Goal: Task Accomplishment & Management: Use online tool/utility

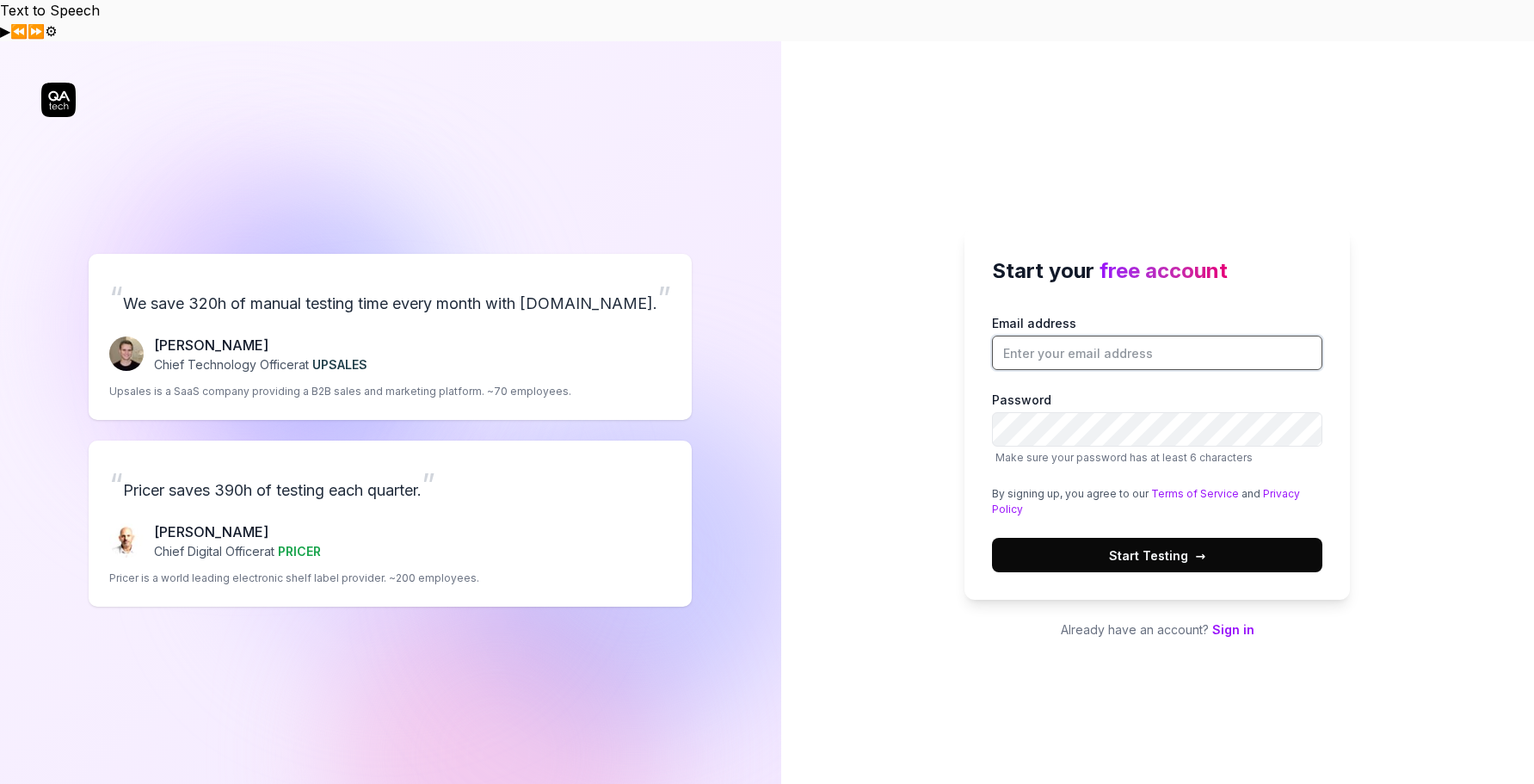
click at [1175, 336] on input "Email address" at bounding box center [1157, 353] width 331 height 35
type input "[PERSON_NAME][EMAIL_ADDRESS][DOMAIN_NAME]"
click at [1173, 547] on span "Start Testing →" at bounding box center [1157, 555] width 97 height 18
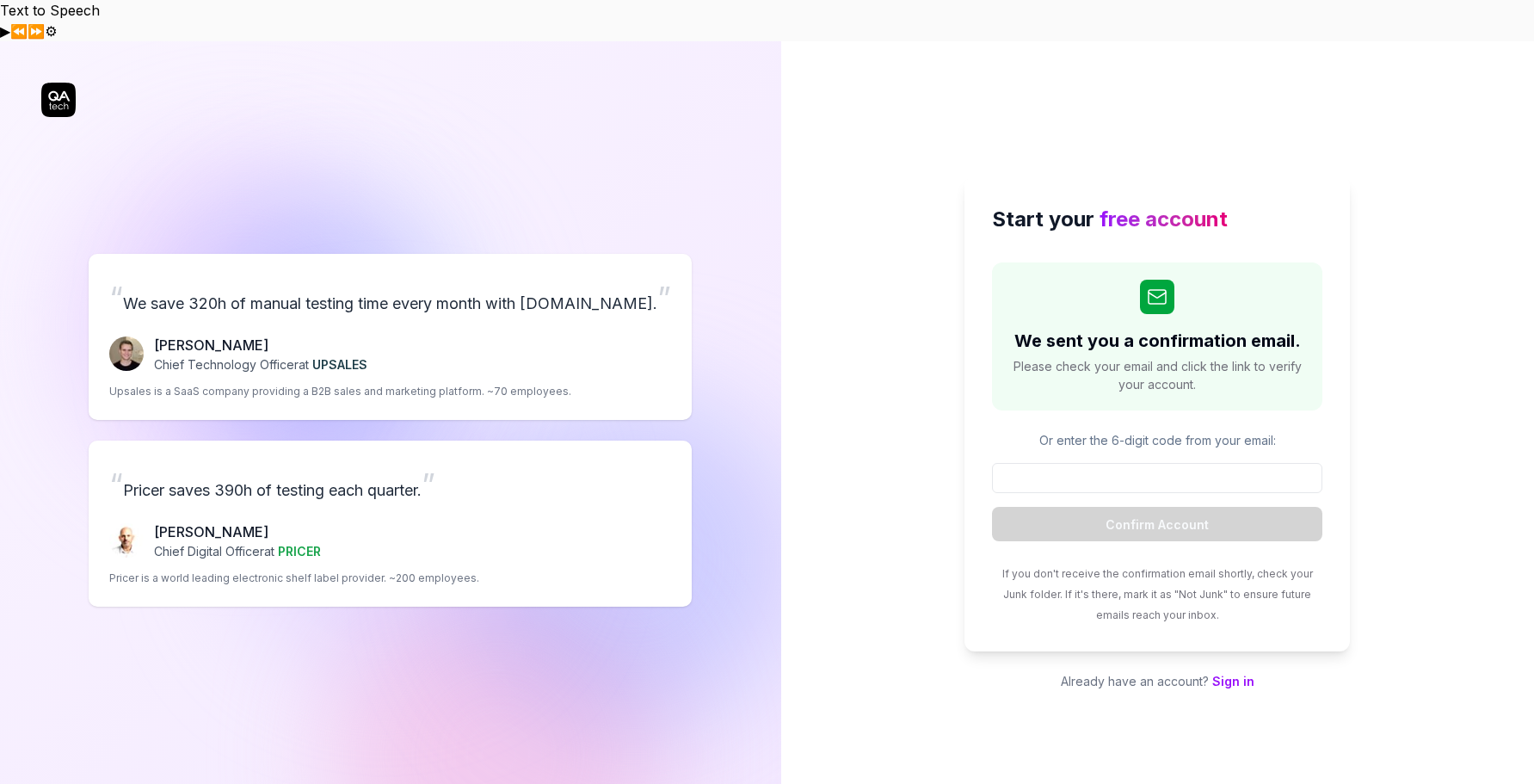
click at [1460, 592] on div "Start your free account We sent you a confirmation email. Please check your ema…" at bounding box center [1158, 433] width 754 height 784
click at [1154, 463] on input at bounding box center [1157, 477] width 331 height 30
paste input "163357"
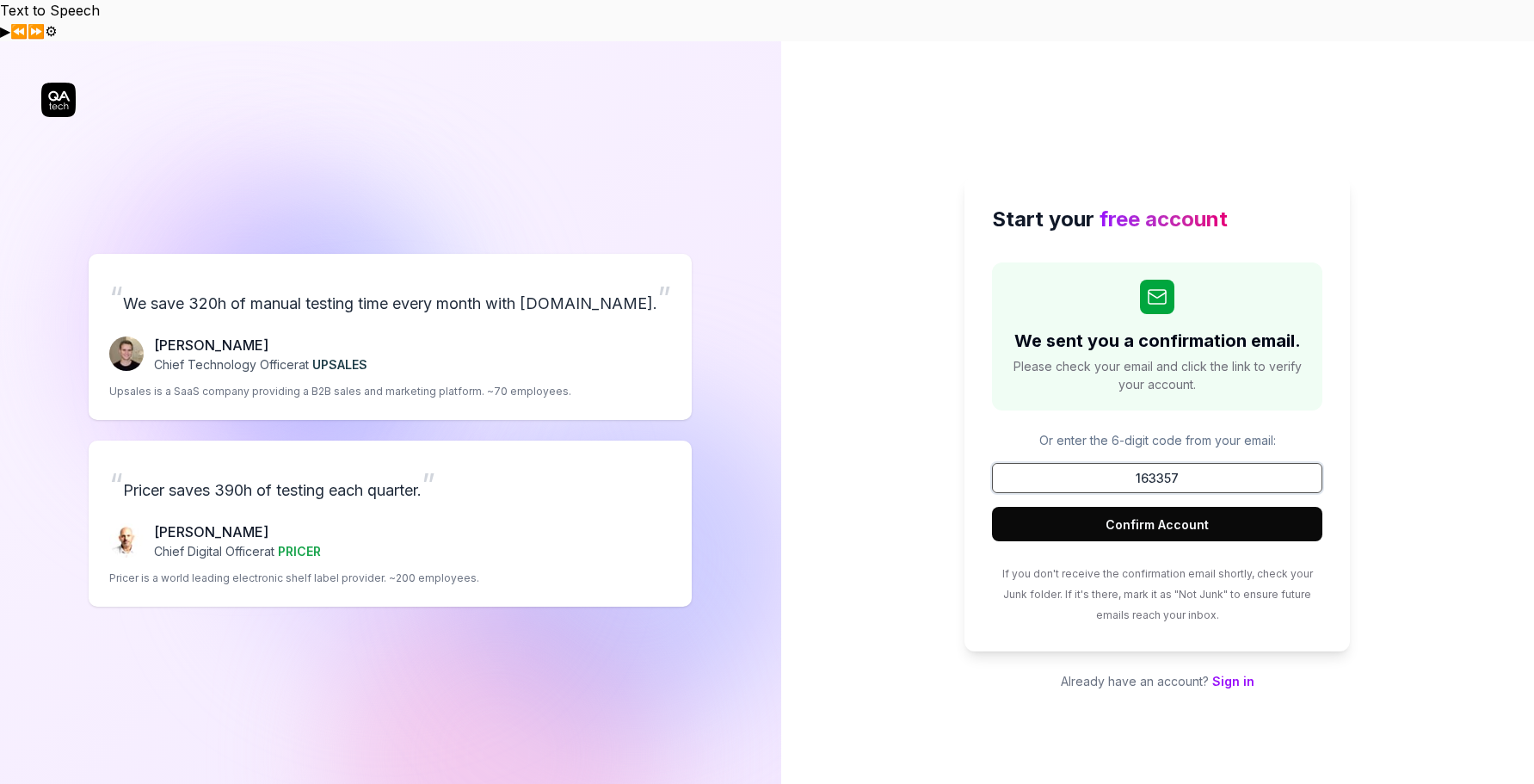
type input "163357"
click at [992, 507] on button "Confirm Account" at bounding box center [1157, 524] width 331 height 35
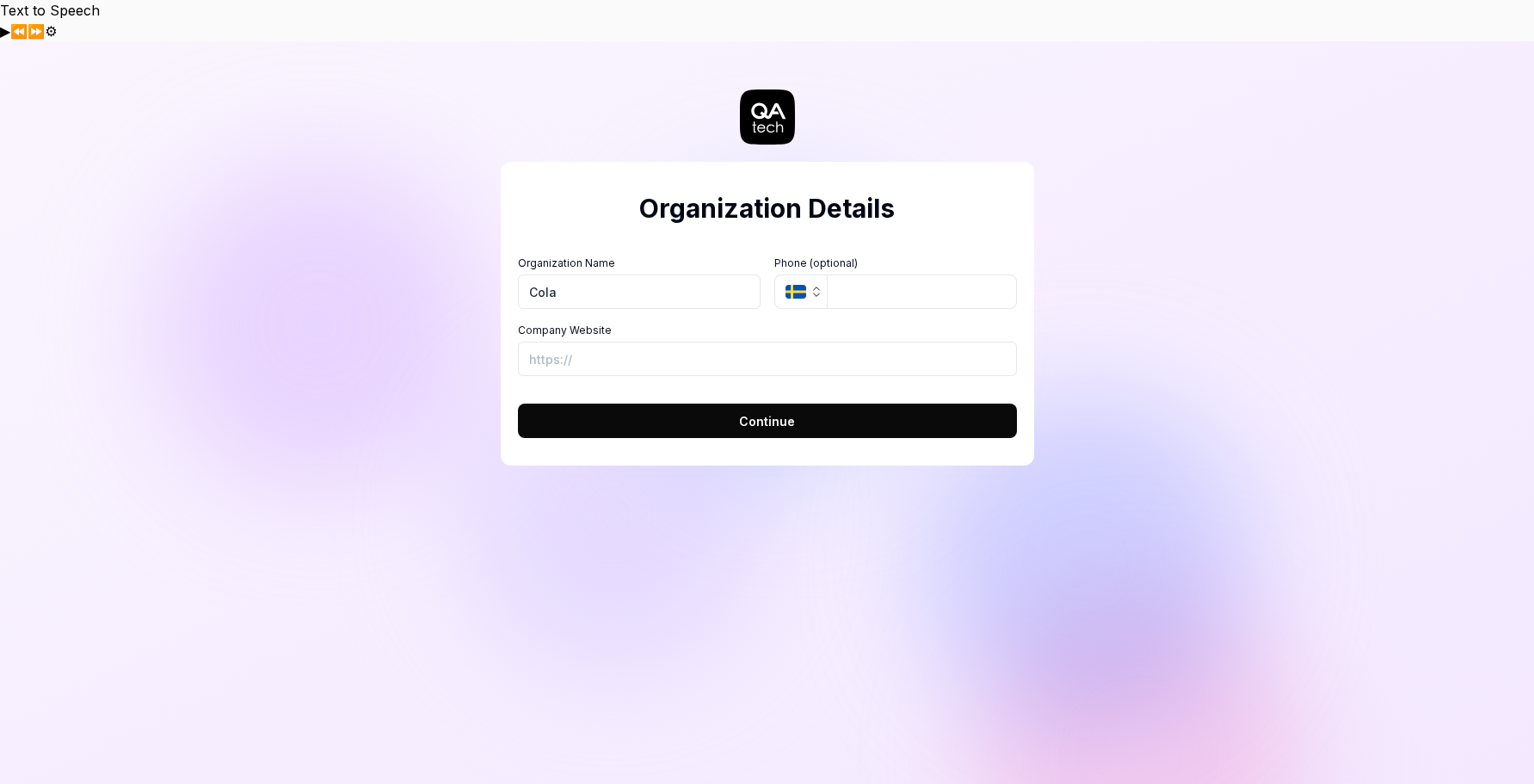
type input "Colab Jetpack LLC"
click at [723, 342] on input "Company Website" at bounding box center [768, 359] width 499 height 35
click at [731, 403] on button "Continue" at bounding box center [768, 420] width 499 height 35
type input "[URL][DOMAIN_NAME]"
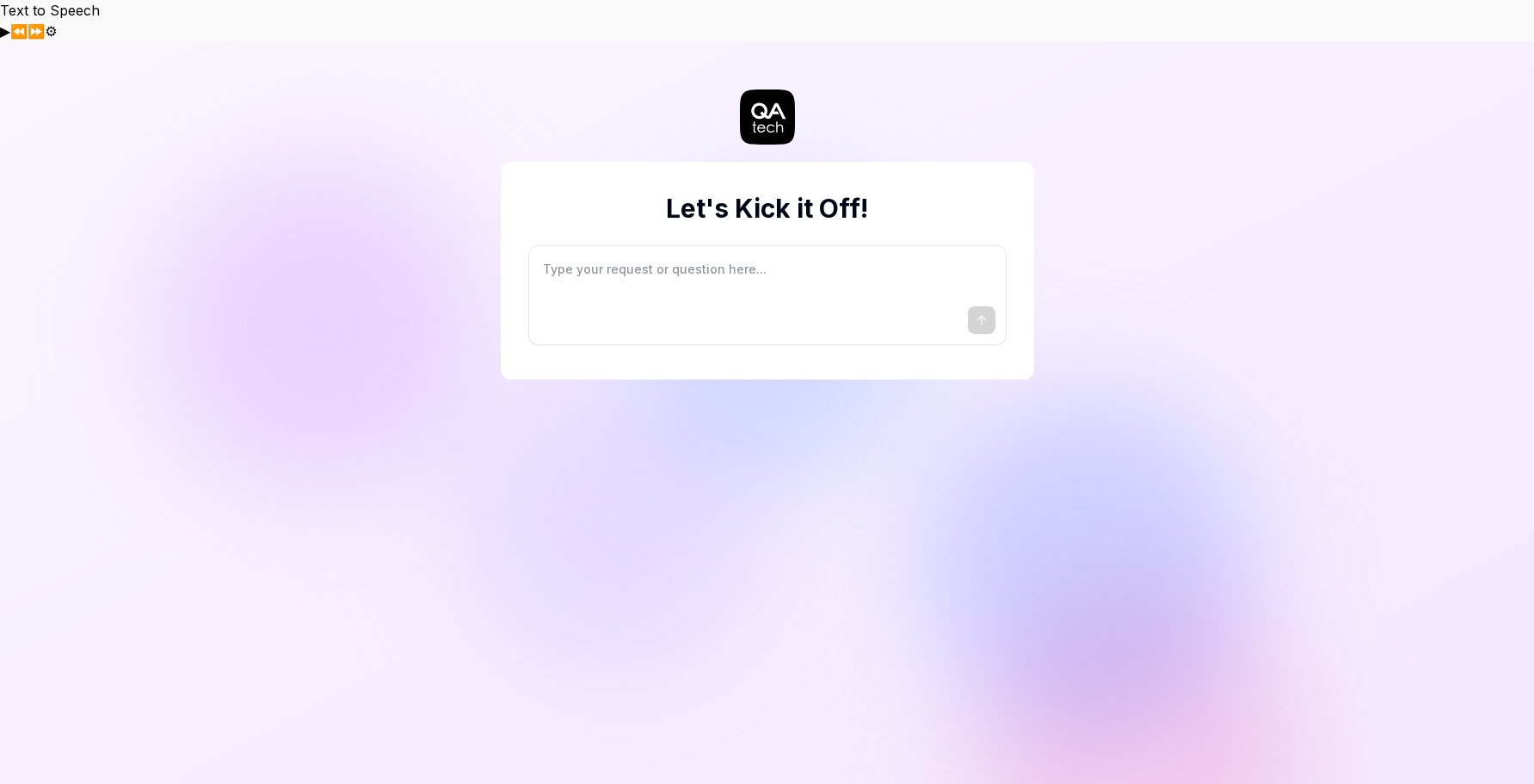
type textarea "*"
type textarea "I"
type textarea "*"
type textarea "I"
type textarea "*"
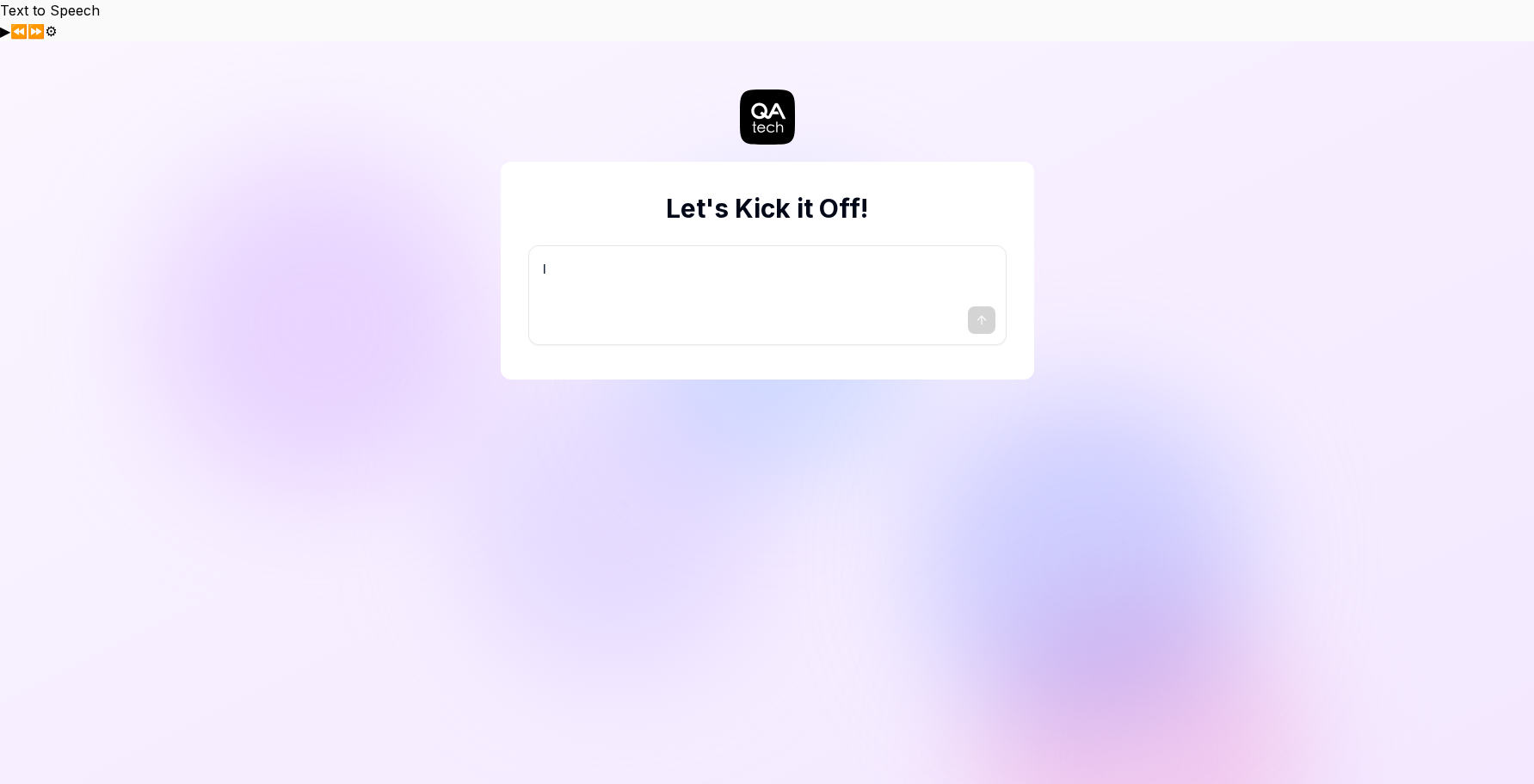
type textarea "I w"
type textarea "*"
type textarea "I wa"
type textarea "*"
type textarea "I wan"
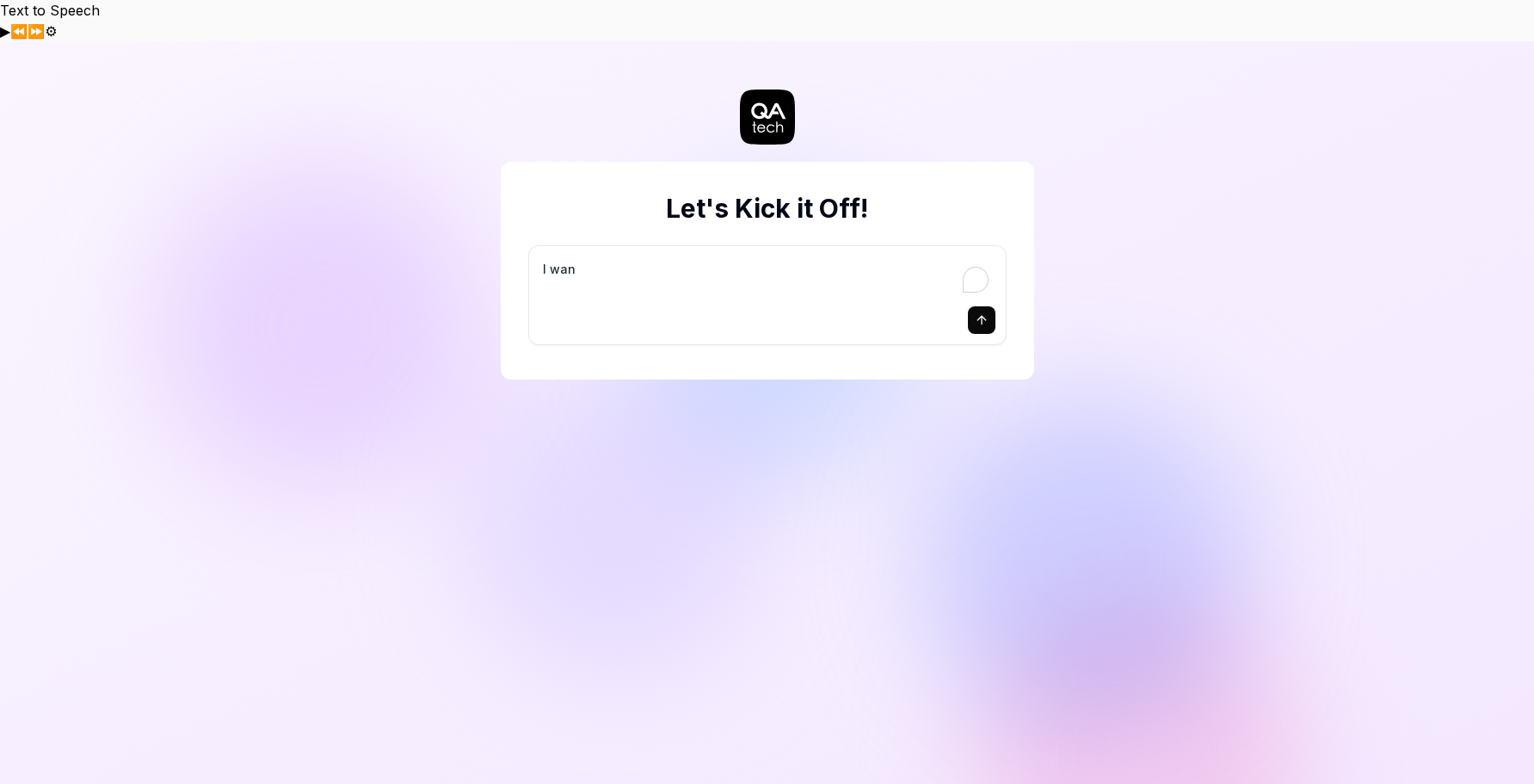
type textarea "*"
type textarea "I want"
type textarea "*"
type textarea "I want"
type textarea "*"
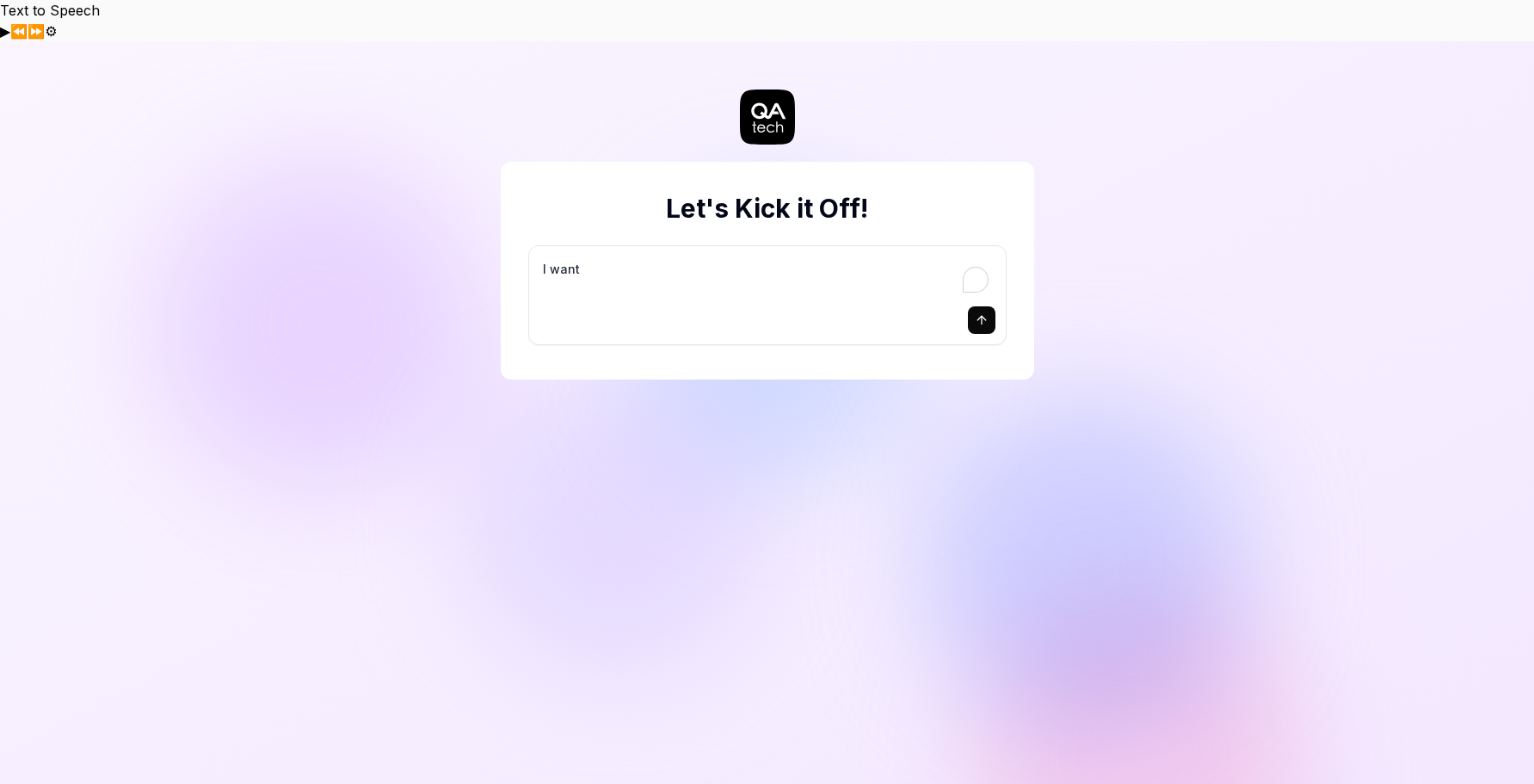
type textarea "I want a"
type textarea "*"
type textarea "I want a"
type textarea "*"
type textarea "I want a g"
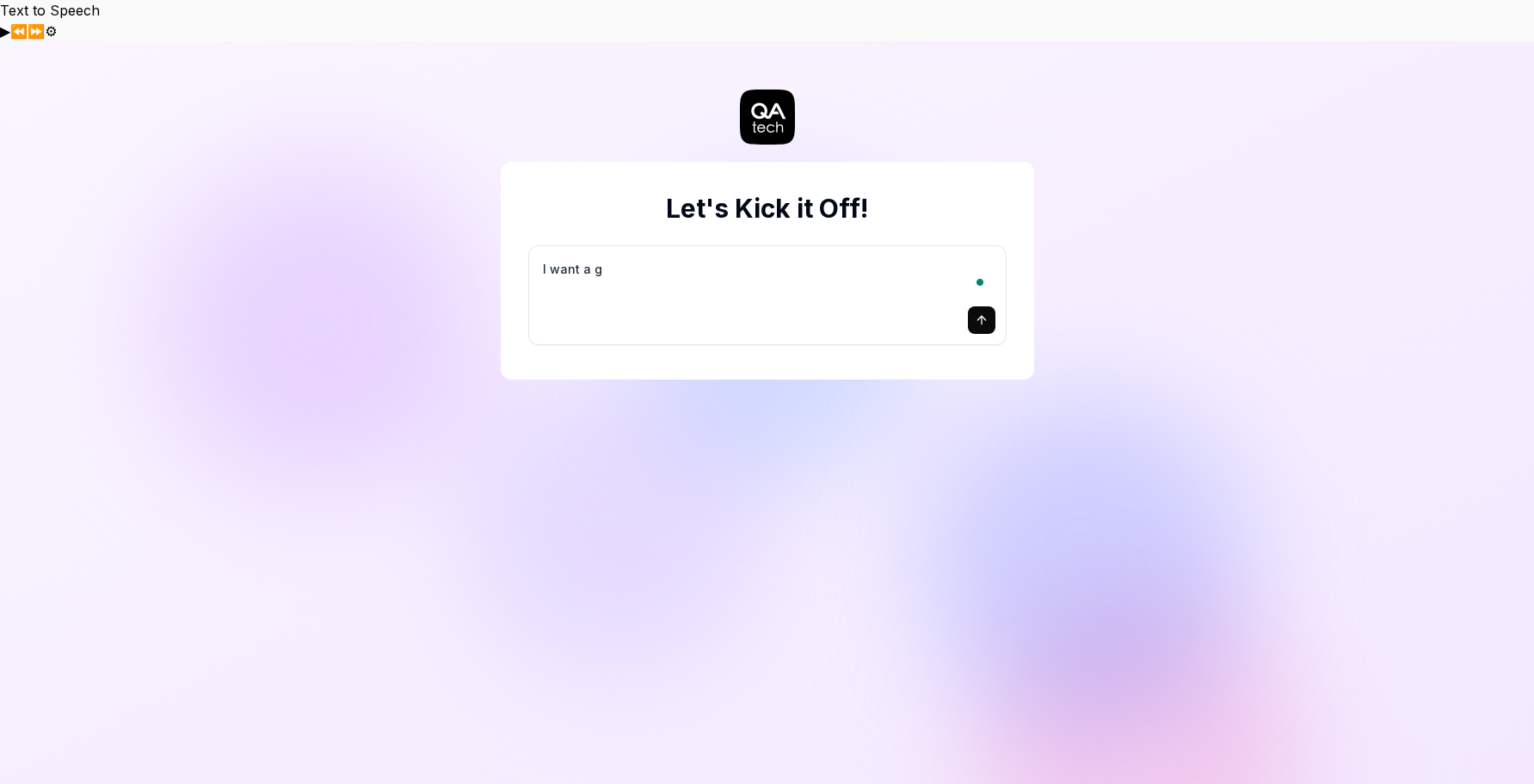
type textarea "*"
type textarea "I want a go"
type textarea "*"
type textarea "I want a goo"
type textarea "*"
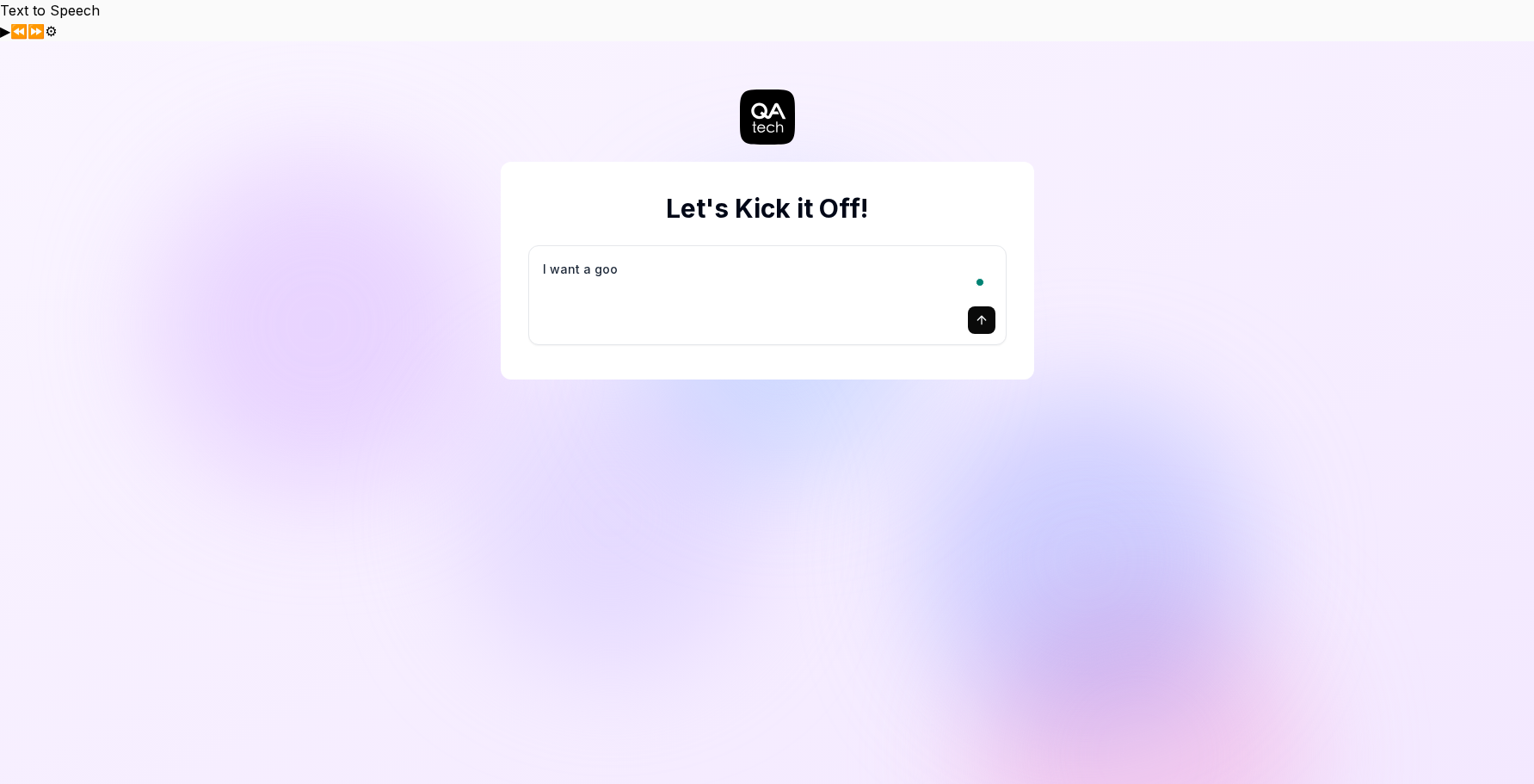
type textarea "I want a good"
type textarea "*"
type textarea "I want a good"
type textarea "*"
type textarea "I want a good t"
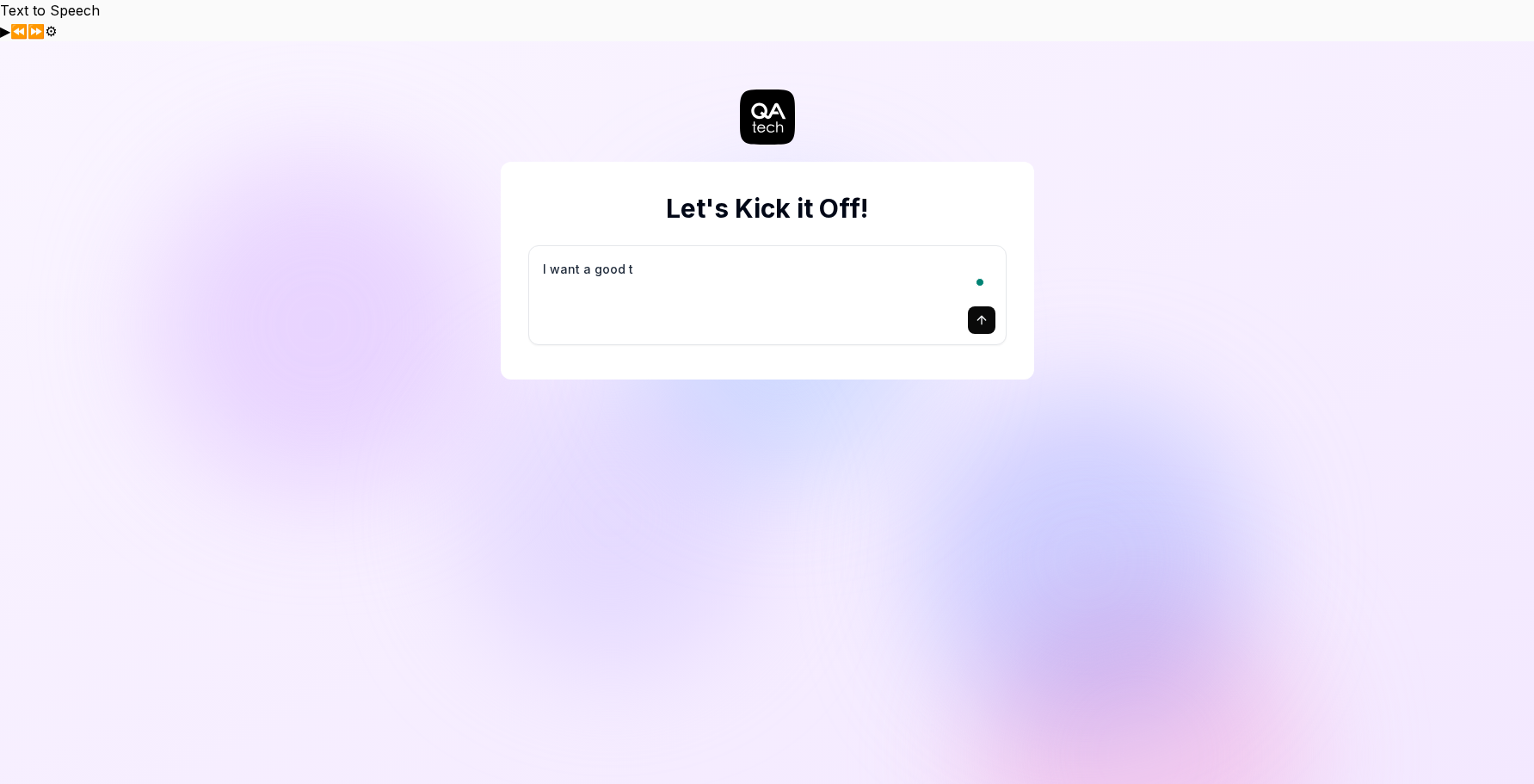
type textarea "*"
type textarea "I want a good te"
type textarea "*"
type textarea "I want a good tes"
type textarea "*"
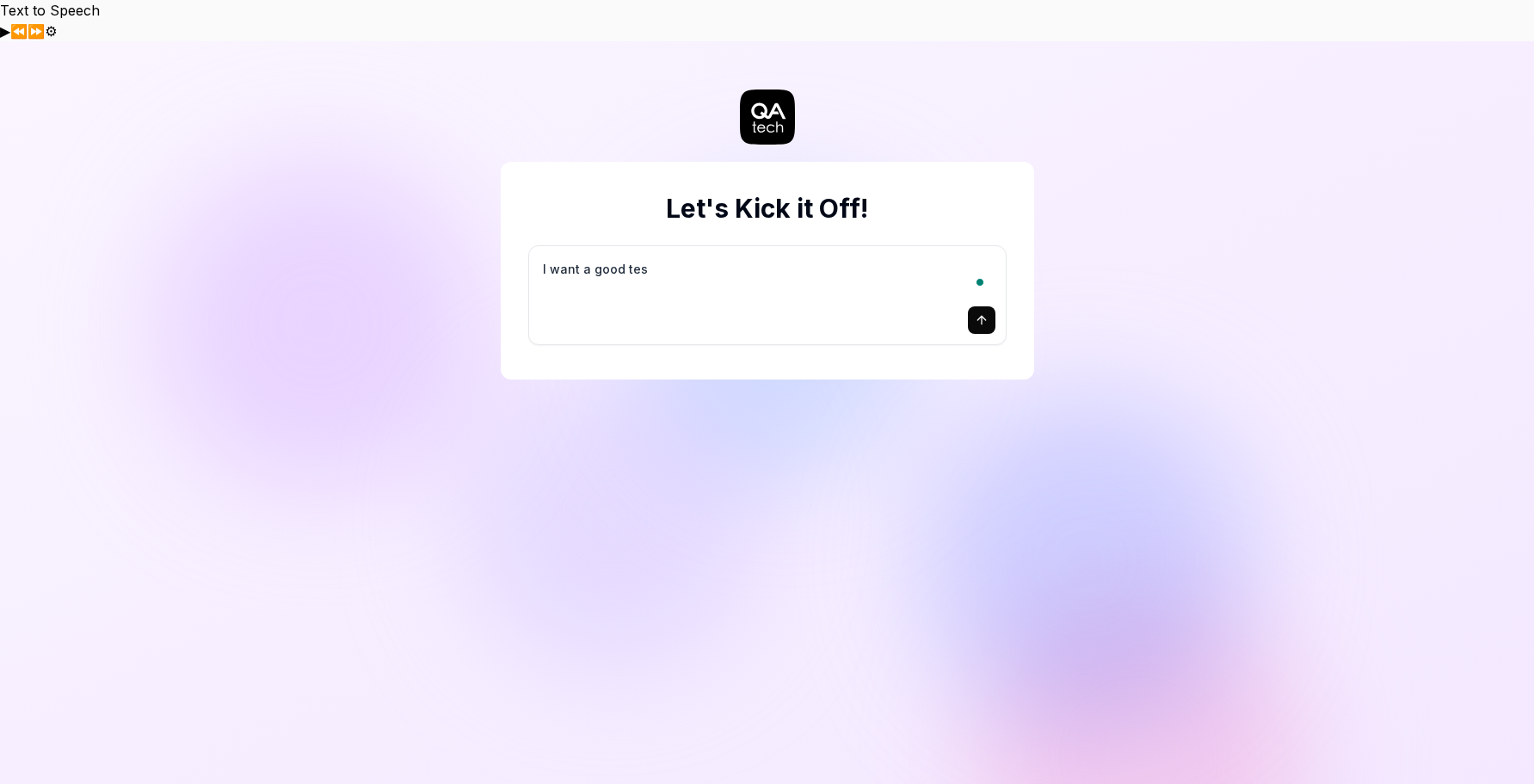
type textarea "I want a good test"
type textarea "*"
type textarea "I want a good test"
type textarea "*"
type textarea "I want a good test s"
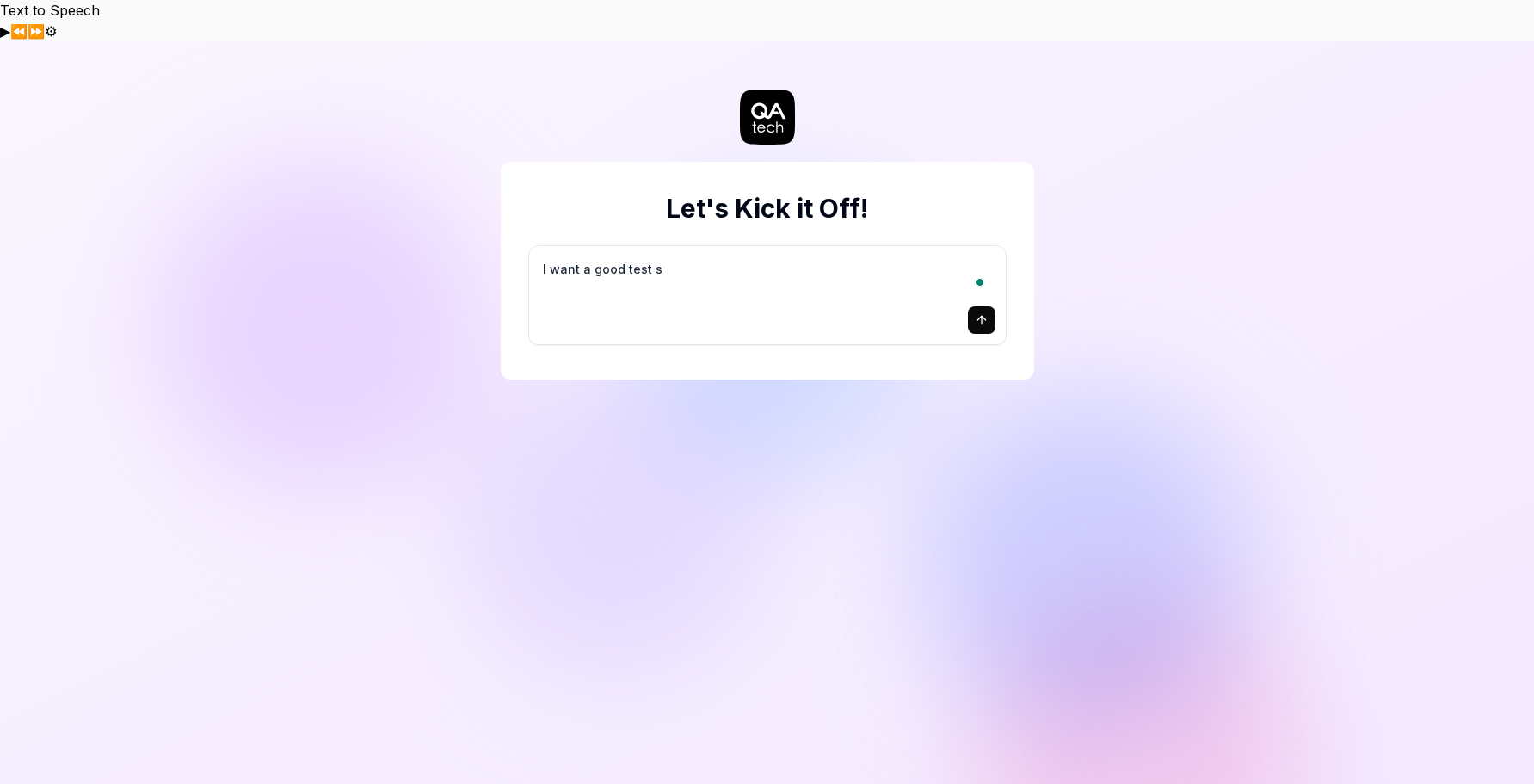
type textarea "*"
type textarea "I want a good test se"
type textarea "*"
type textarea "I want a good test set"
type textarea "*"
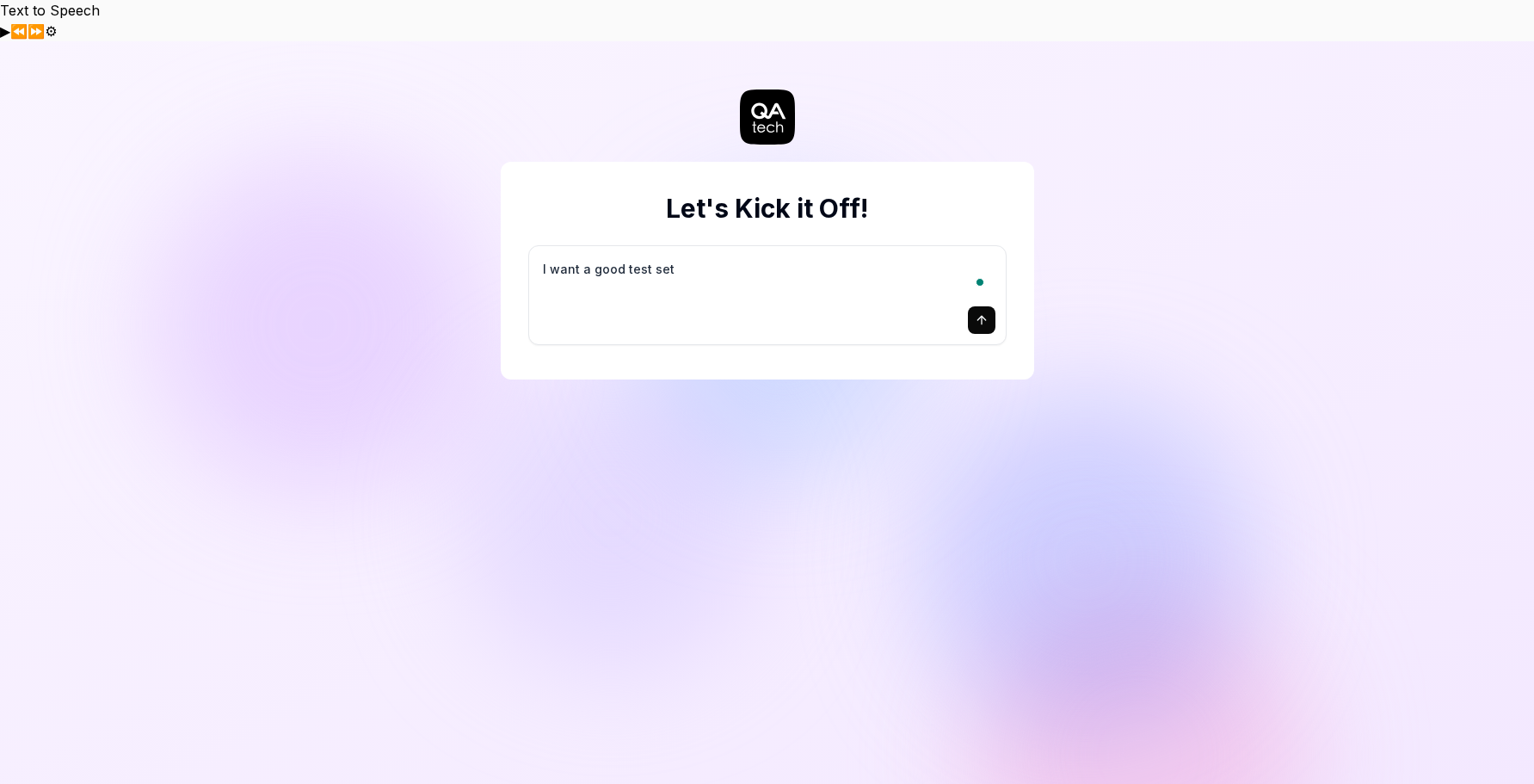
type textarea "I want a good test setu"
type textarea "*"
type textarea "I want a good test setup"
type textarea "*"
type textarea "I want a good test setup"
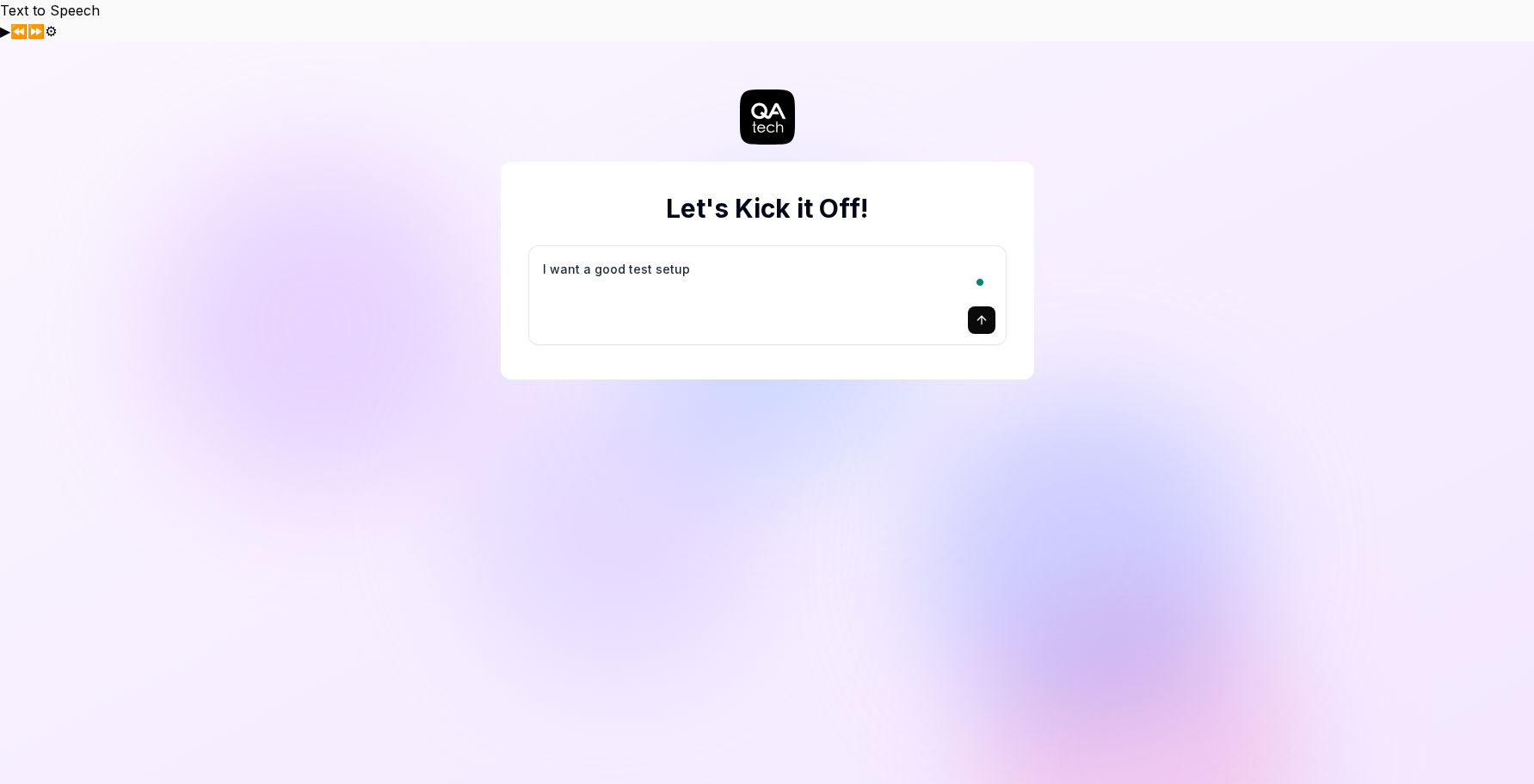
type textarea "*"
type textarea "I want a good test setup f"
type textarea "*"
type textarea "I want a good test setup fo"
type textarea "*"
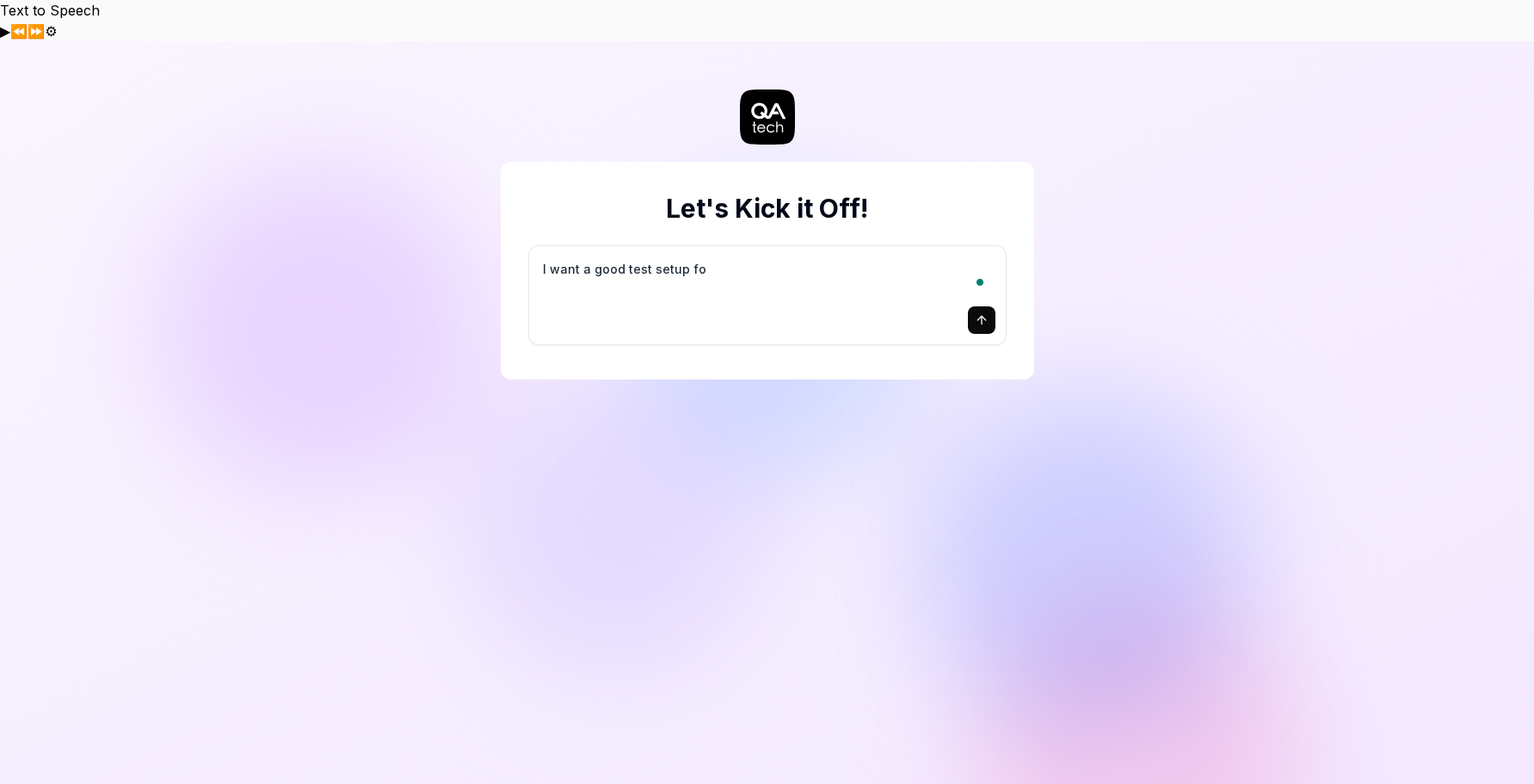
type textarea "I want a good test setup for"
type textarea "*"
type textarea "I want a good test setup for"
type textarea "*"
type textarea "I want a good test setup for m"
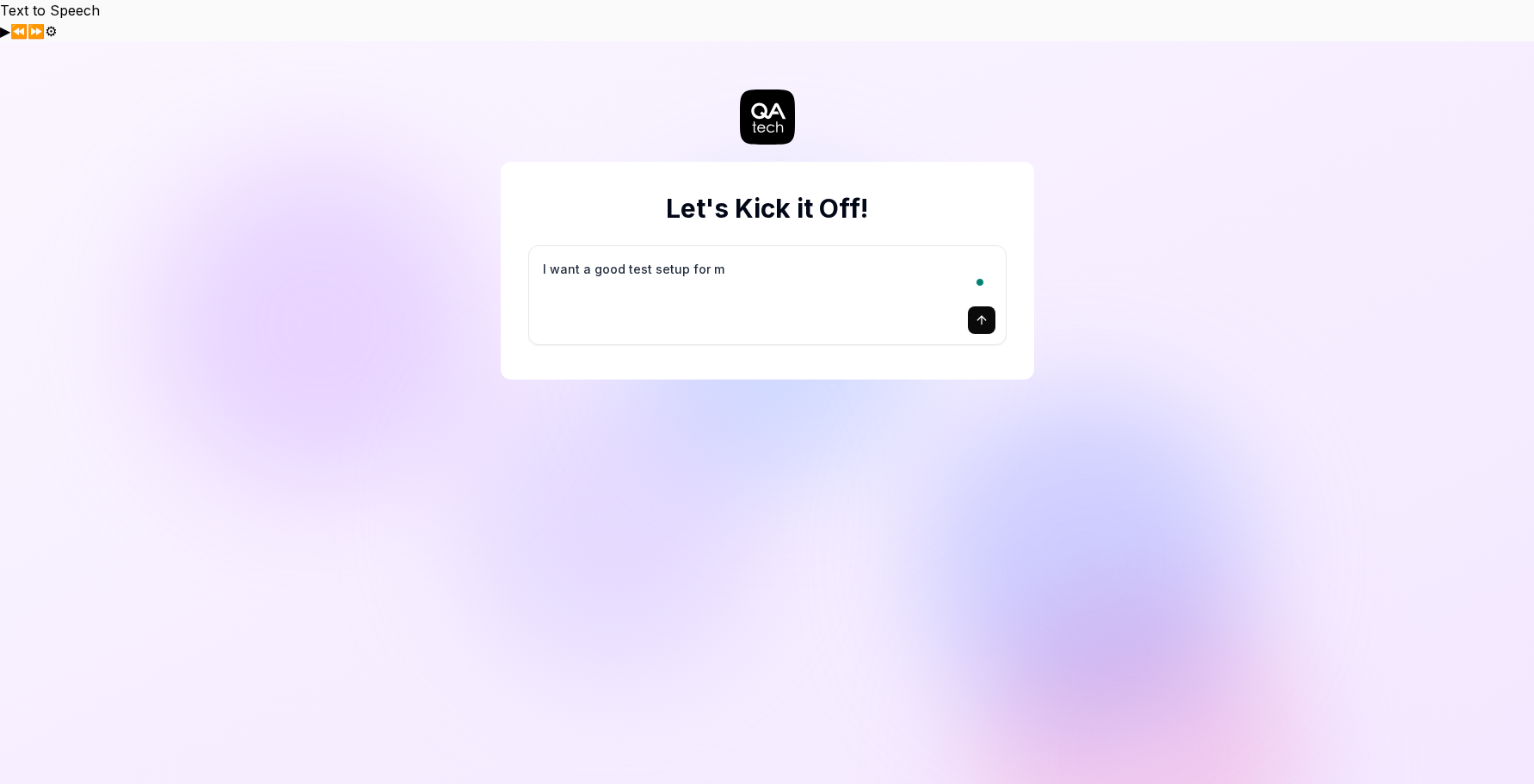
type textarea "*"
type textarea "I want a good test setup for my"
type textarea "*"
type textarea "I want a good test setup for my"
type textarea "*"
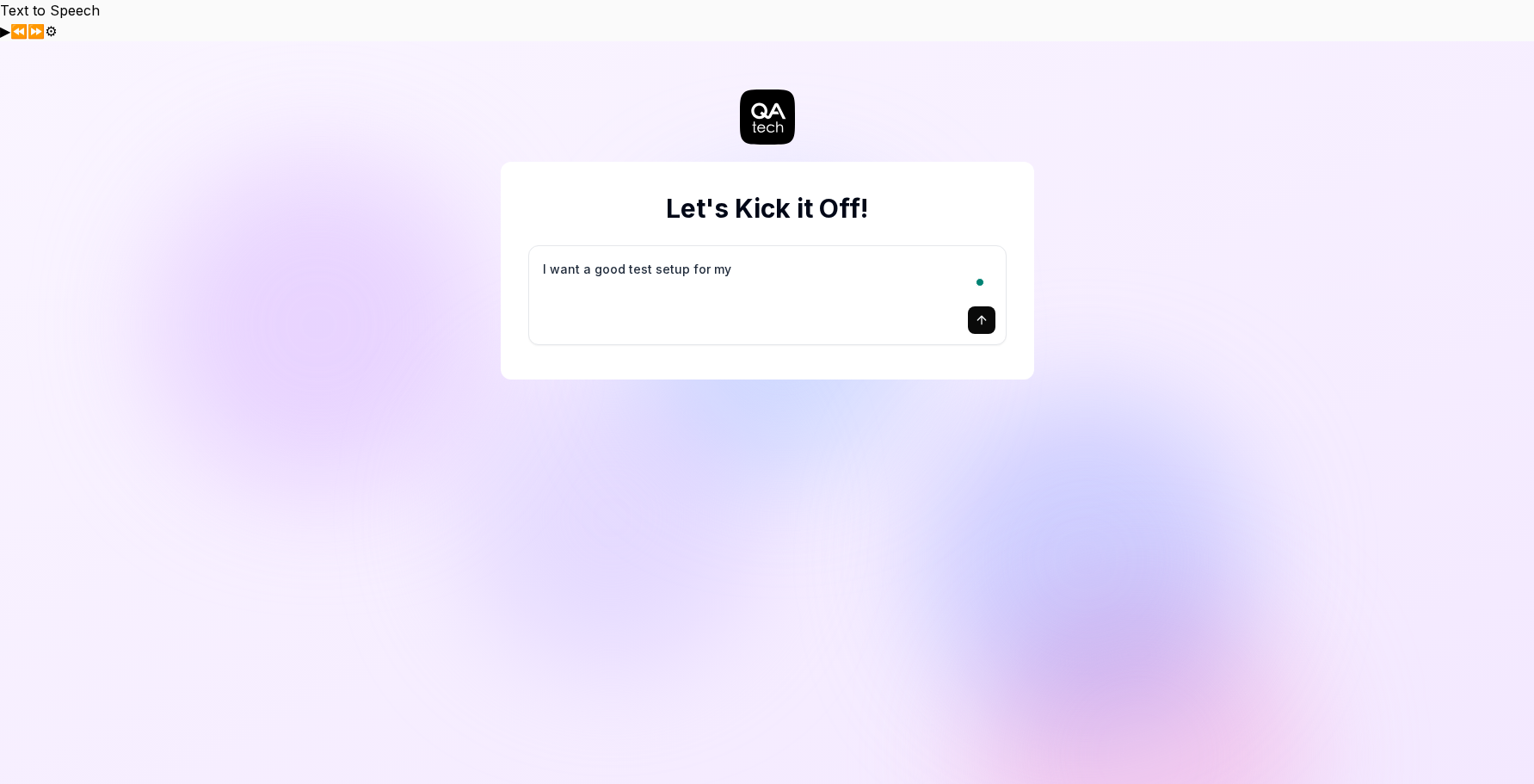
type textarea "I want a good test setup for my s"
type textarea "*"
type textarea "I want a good test setup for my si"
type textarea "*"
type textarea "I want a good test setup for my sit"
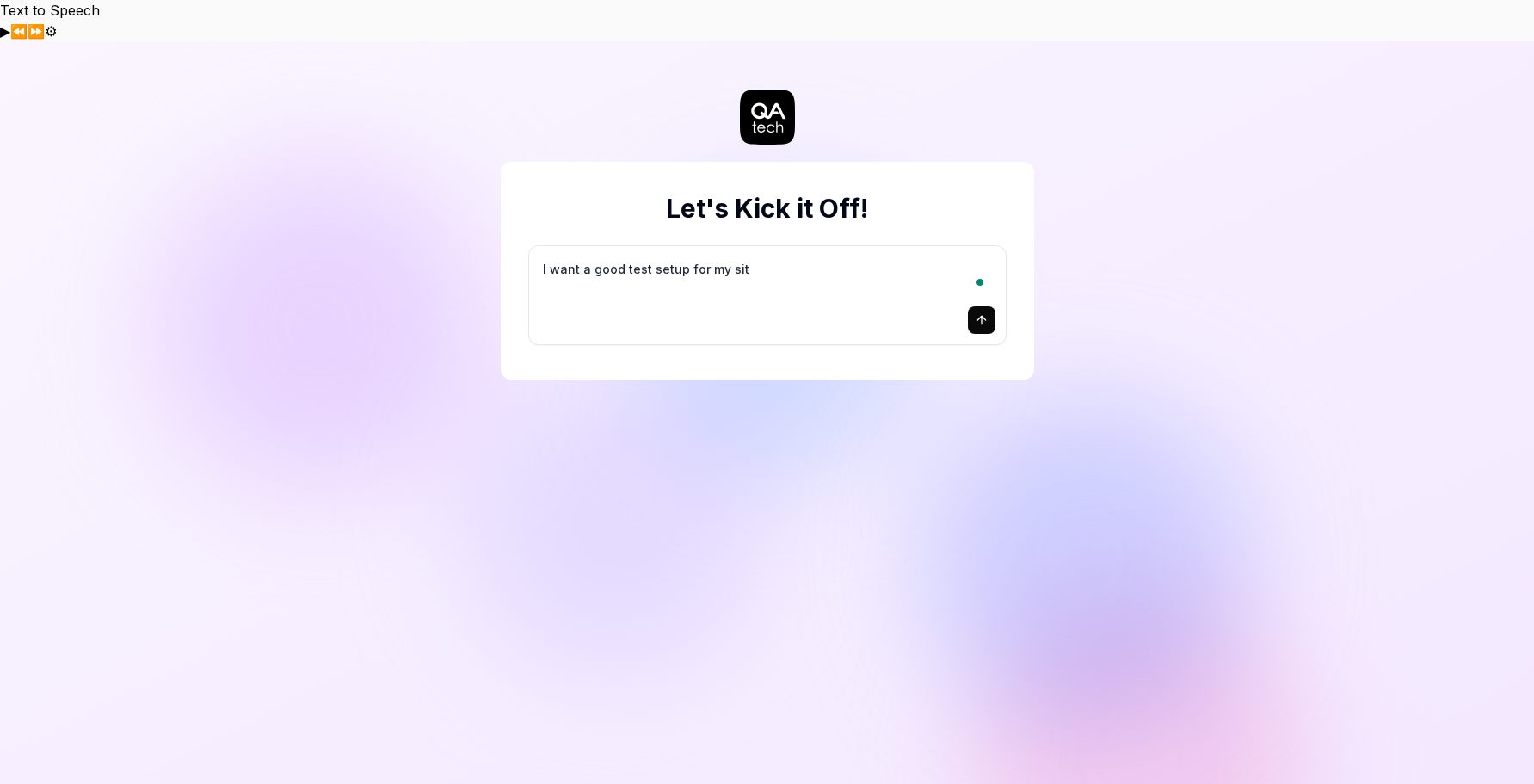
type textarea "*"
type textarea "I want a good test setup for my site"
type textarea "*"
type textarea "I want a good test setup for my site"
type textarea "*"
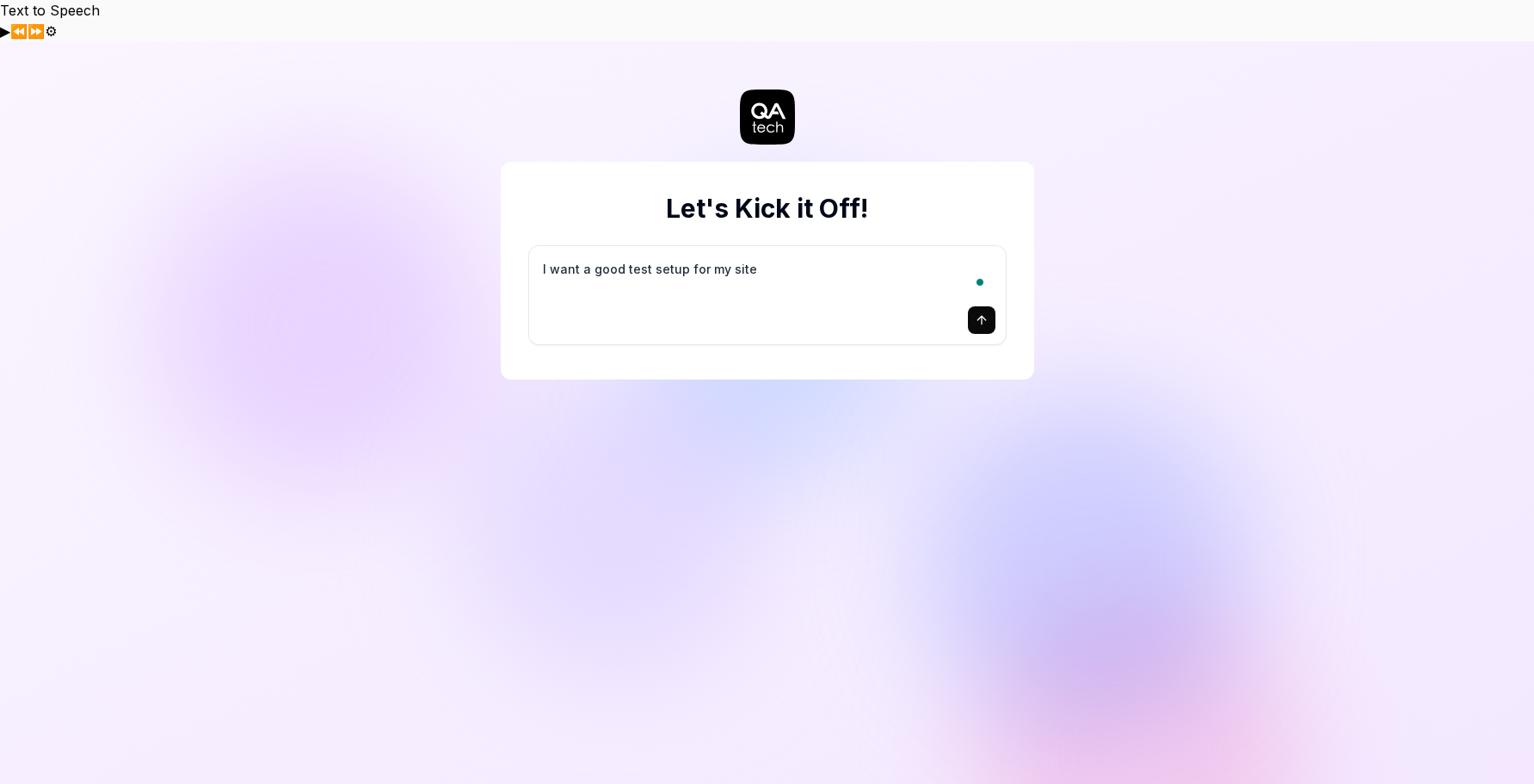
type textarea "I want a good test setup for my site -"
type textarea "*"
type textarea "I want a good test setup for my site -"
type textarea "*"
type textarea "I want a good test setup for my site - h"
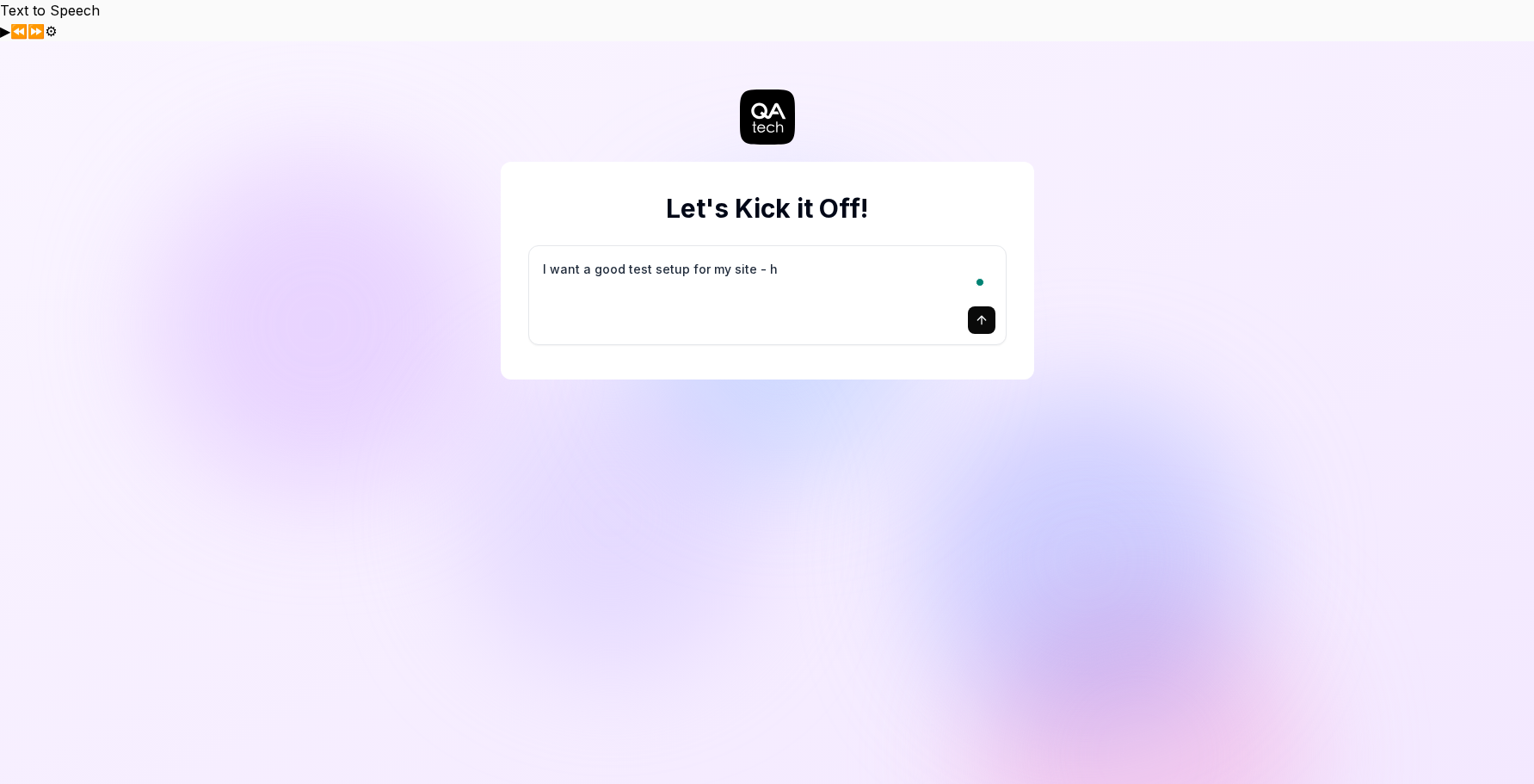
type textarea "*"
type textarea "I want a good test setup for my site - he"
type textarea "*"
type textarea "I want a good test setup for my site - hel"
type textarea "*"
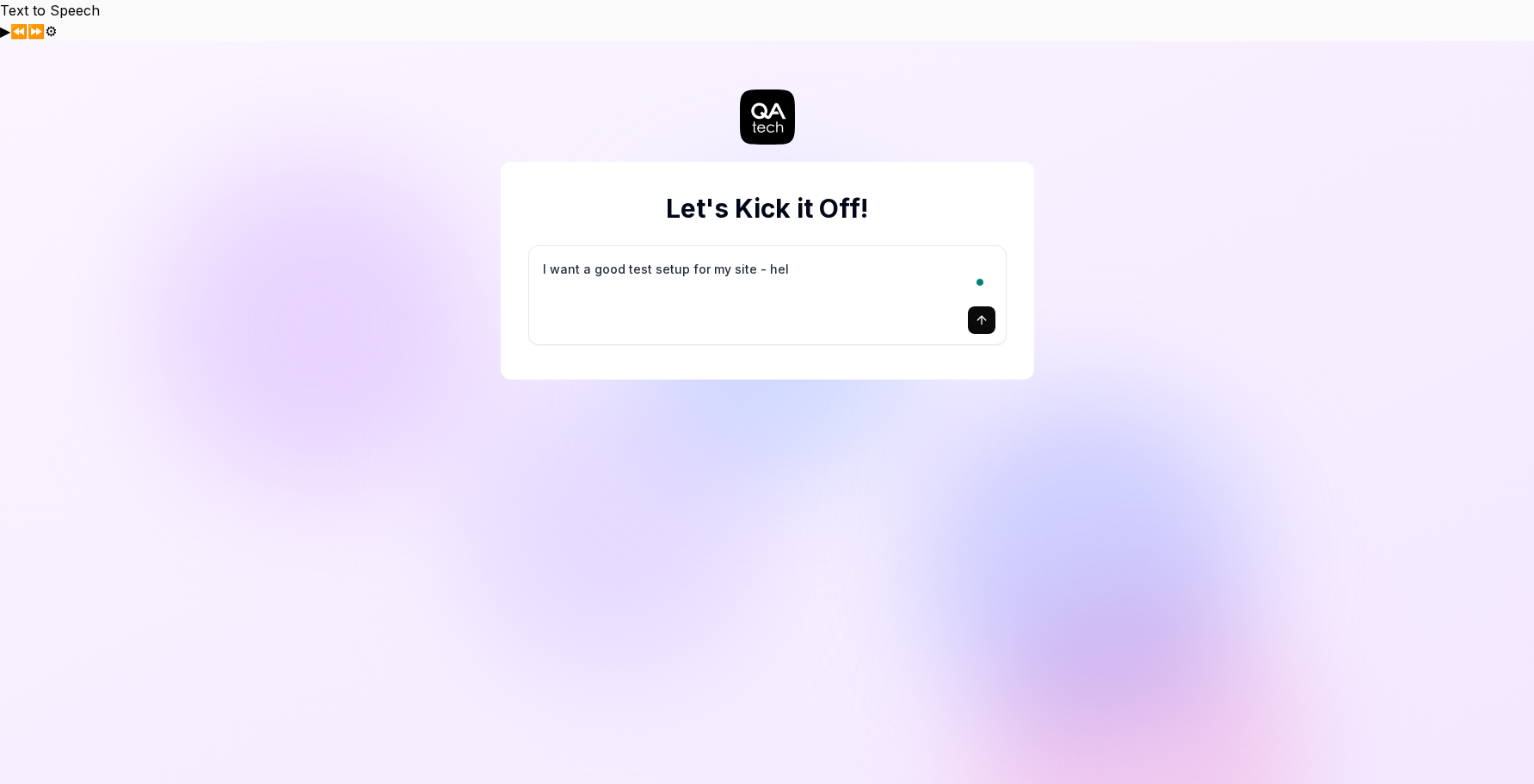
type textarea "I want a good test setup for my site - help"
type textarea "*"
type textarea "I want a good test setup for my site - help"
type textarea "*"
type textarea "I want a good test setup for my site - help m"
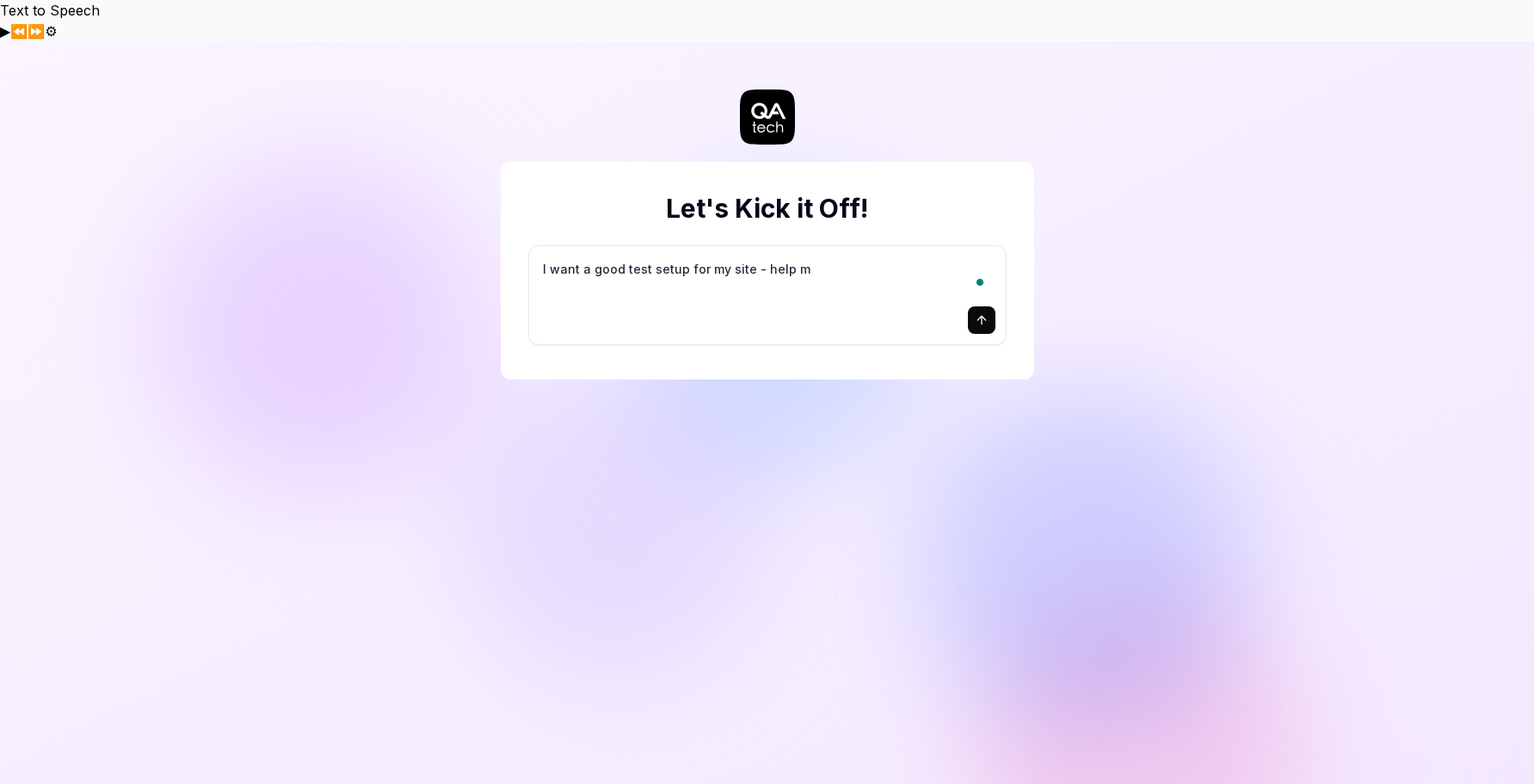
type textarea "*"
type textarea "I want a good test setup for my site - help me"
type textarea "*"
type textarea "I want a good test setup for my site - help me"
type textarea "*"
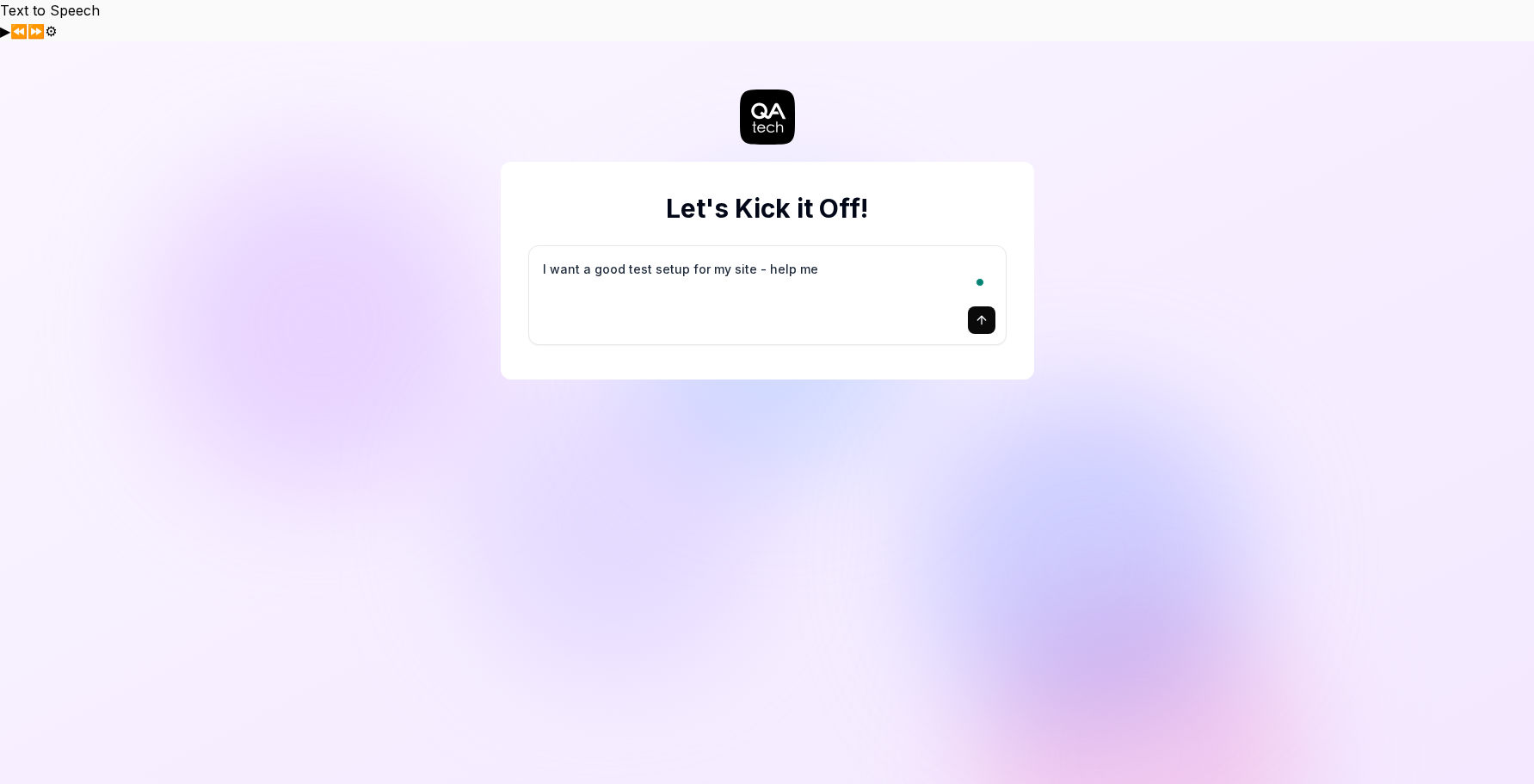
type textarea "I want a good test setup for my site - help me c"
type textarea "*"
type textarea "I want a good test setup for my site - help me cr"
type textarea "*"
type textarea "I want a good test setup for my site - help me cre"
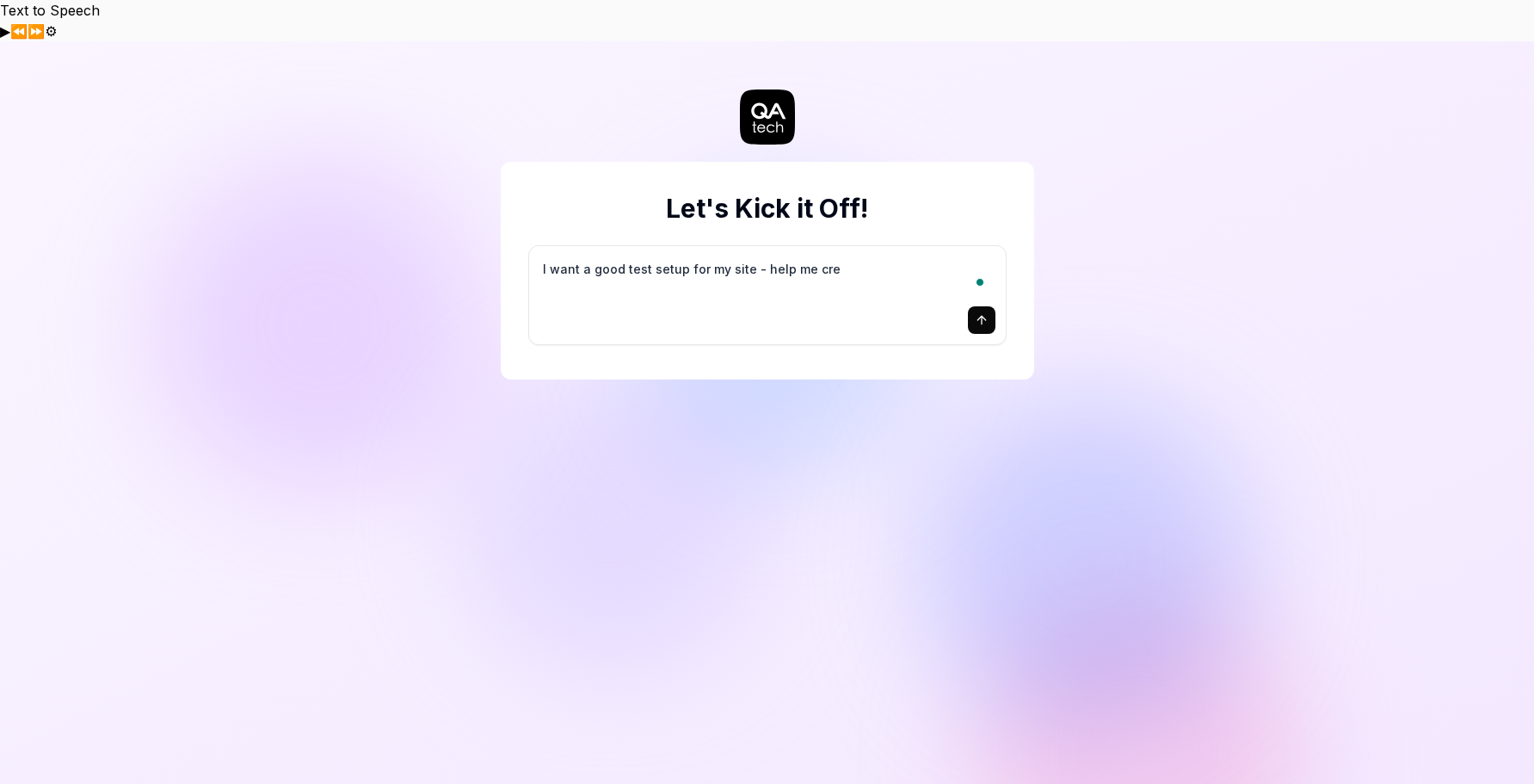
type textarea "*"
type textarea "I want a good test setup for my site - help me crea"
type textarea "*"
type textarea "I want a good test setup for my site - help me creat"
type textarea "*"
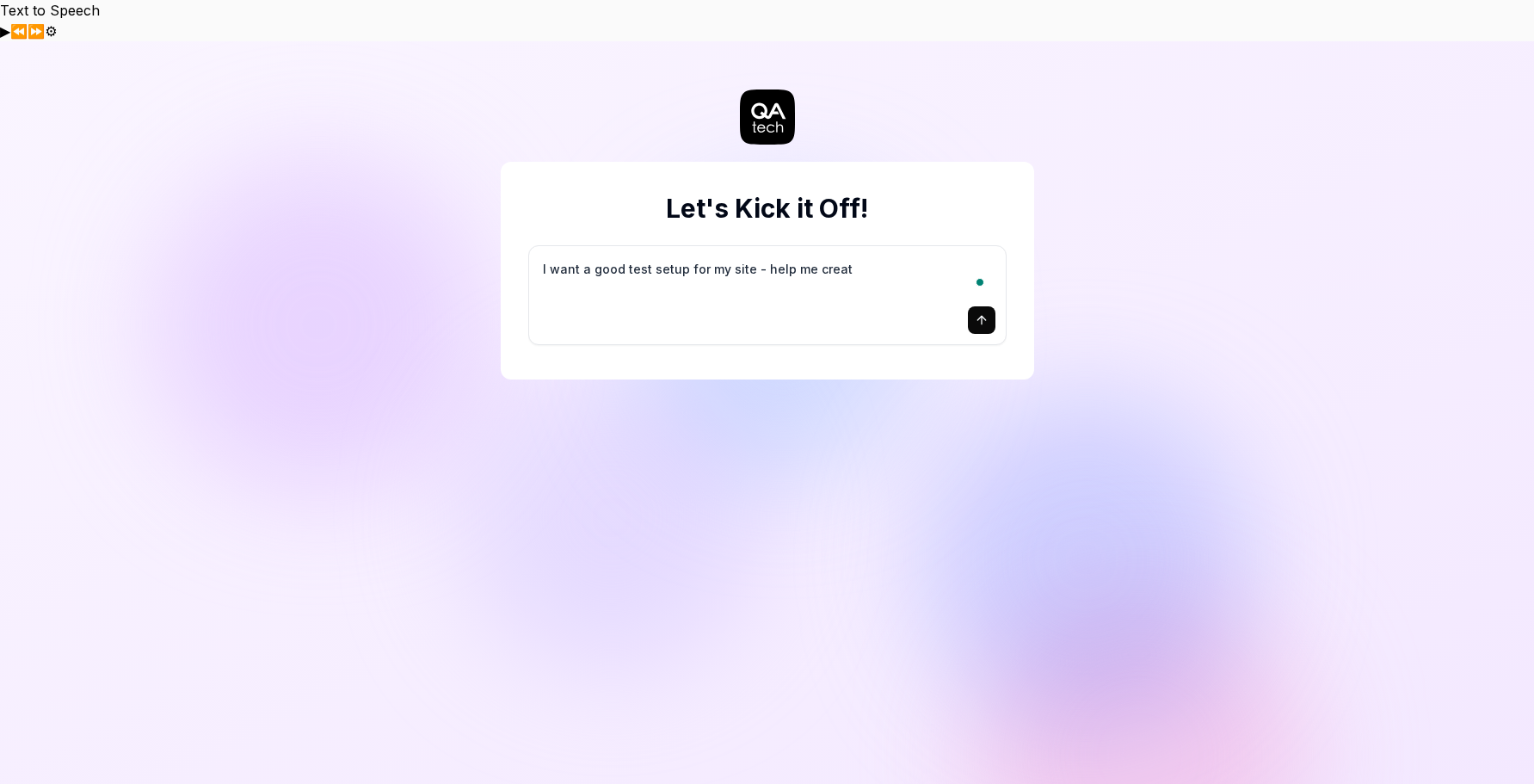
type textarea "I want a good test setup for my site - help me create"
type textarea "*"
type textarea "I want a good test setup for my site - help me create"
type textarea "*"
type textarea "I want a good test setup for my site - help me create t"
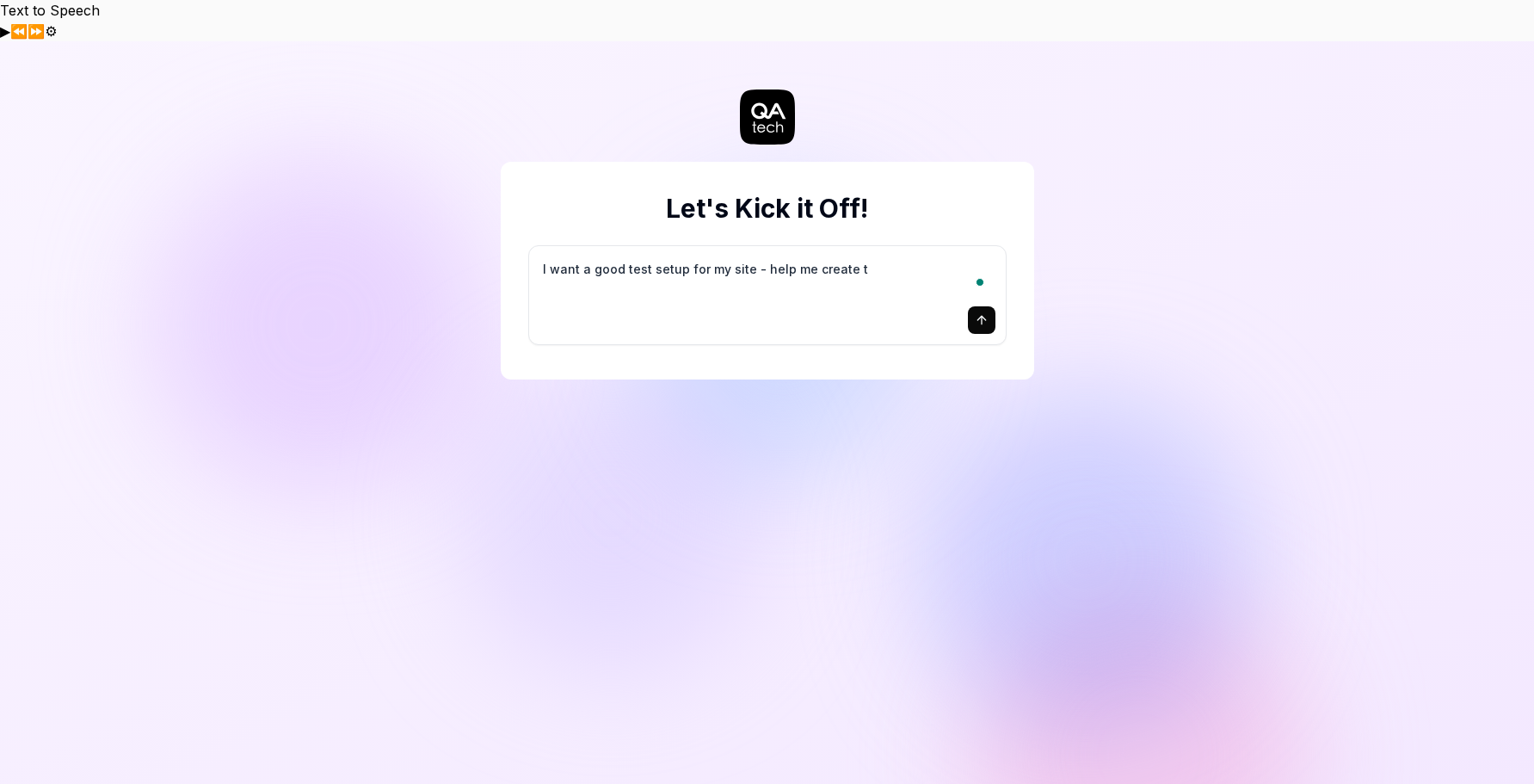
type textarea "*"
type textarea "I want a good test setup for my site - help me create th"
type textarea "*"
type textarea "I want a good test setup for my site - help me create the"
type textarea "*"
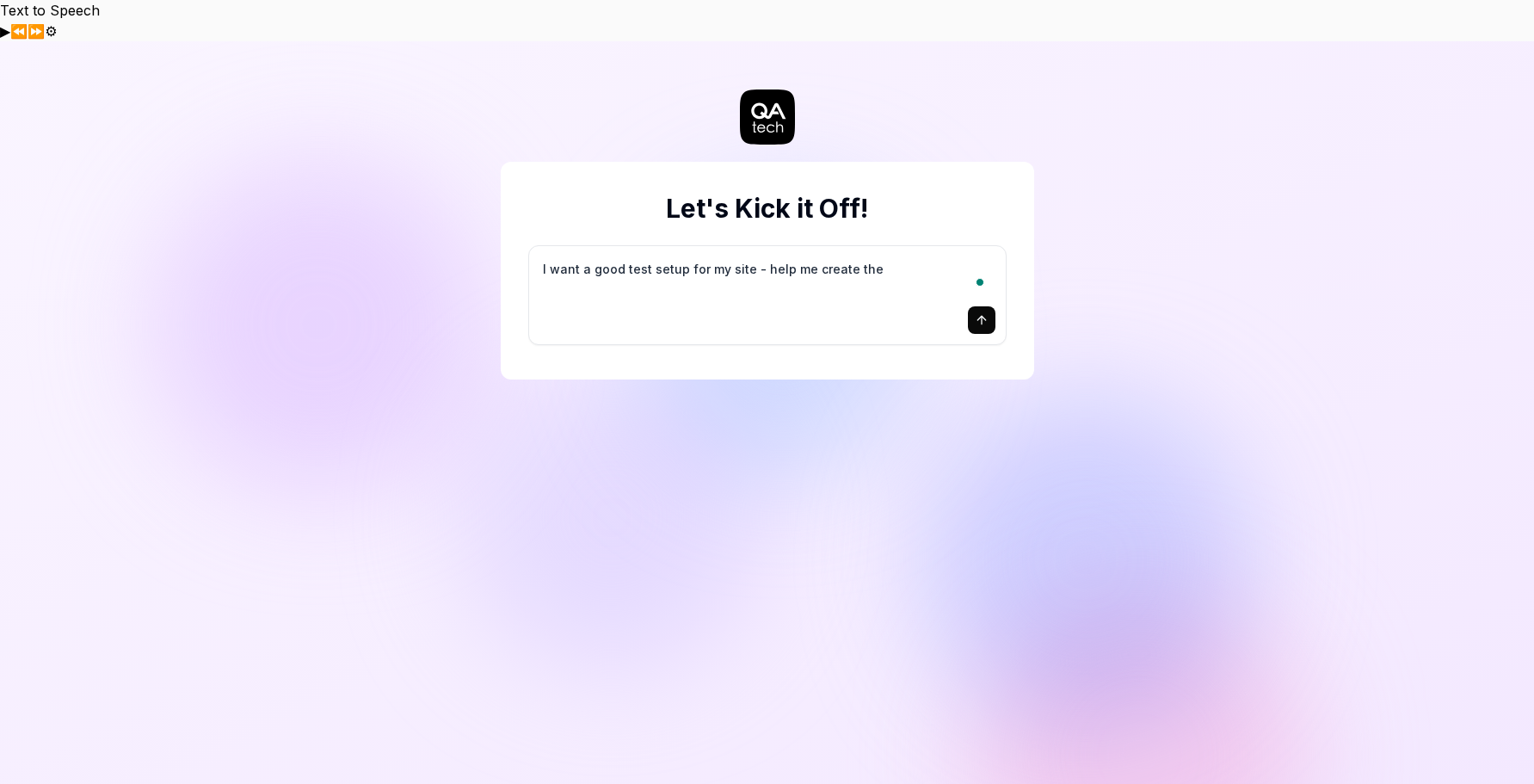
type textarea "I want a good test setup for my site - help me create the"
type textarea "*"
type textarea "I want a good test setup for my site - help me create the f"
type textarea "*"
type textarea "I want a good test setup for my site - help me create the fi"
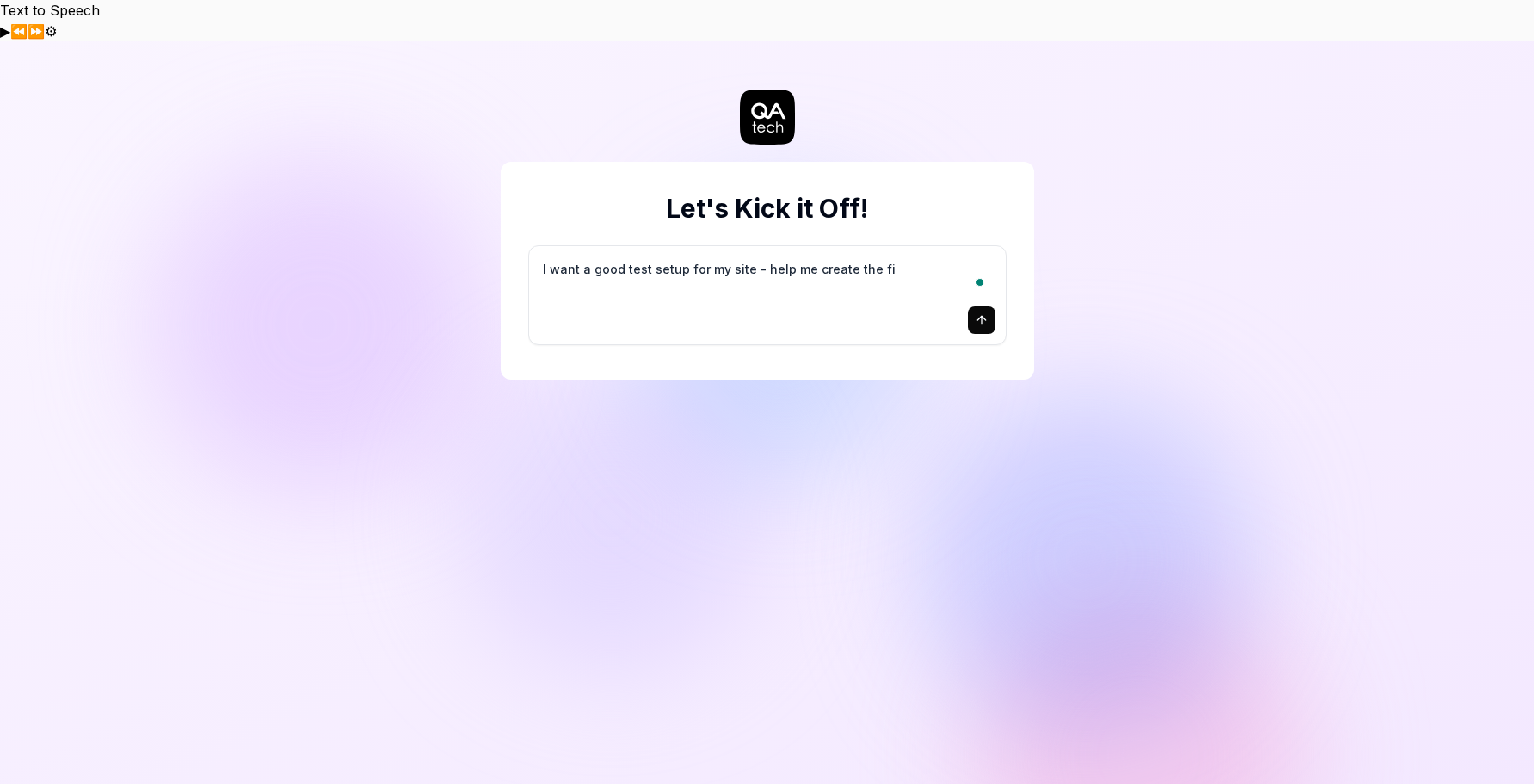
type textarea "*"
type textarea "I want a good test setup for my site - help me create the fir"
type textarea "*"
type textarea "I want a good test setup for my site - help me create the firs"
type textarea "*"
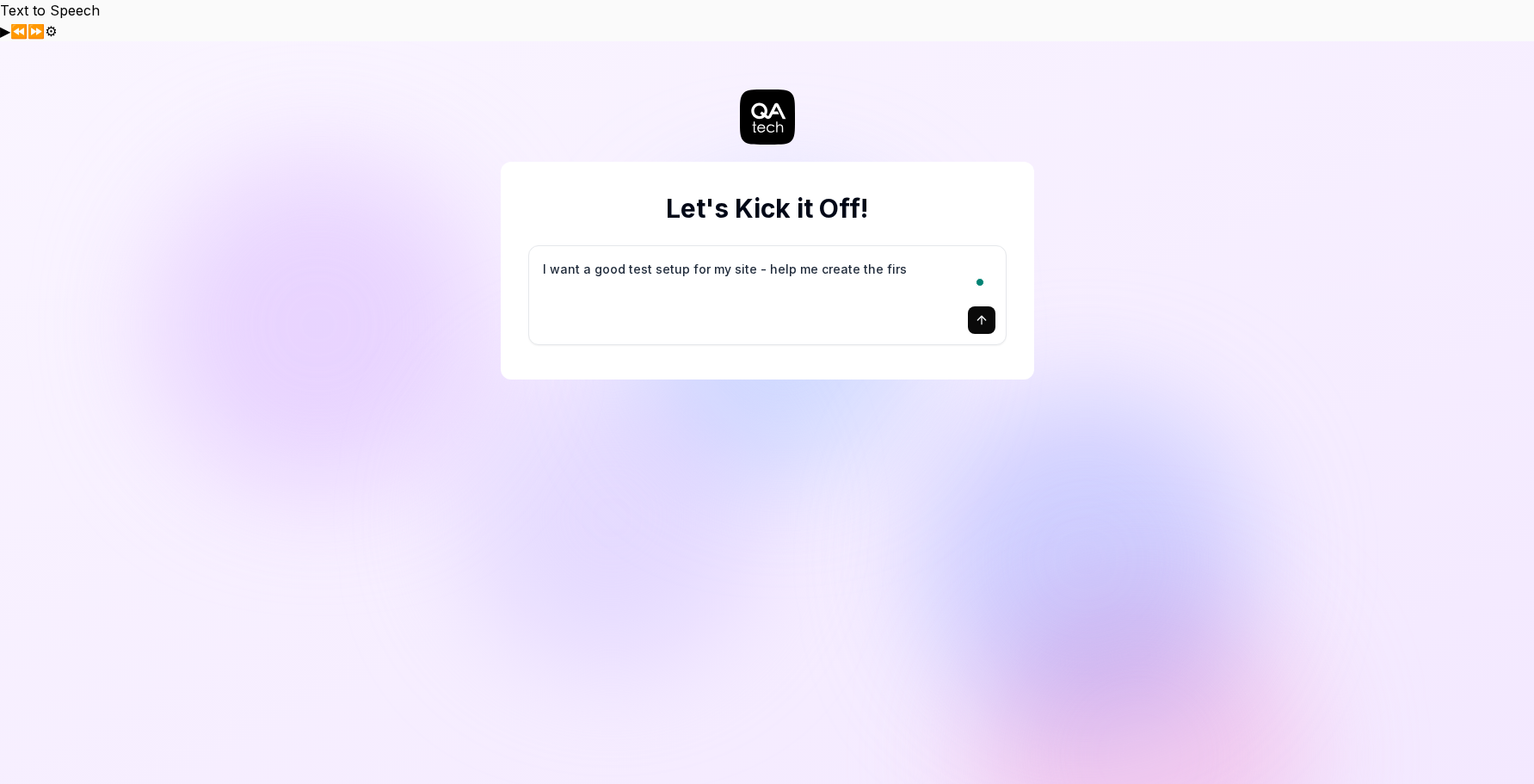
type textarea "I want a good test setup for my site - help me create the first"
type textarea "*"
type textarea "I want a good test setup for my site - help me create the first"
type textarea "*"
type textarea "I want a good test setup for my site - help me create the first 3"
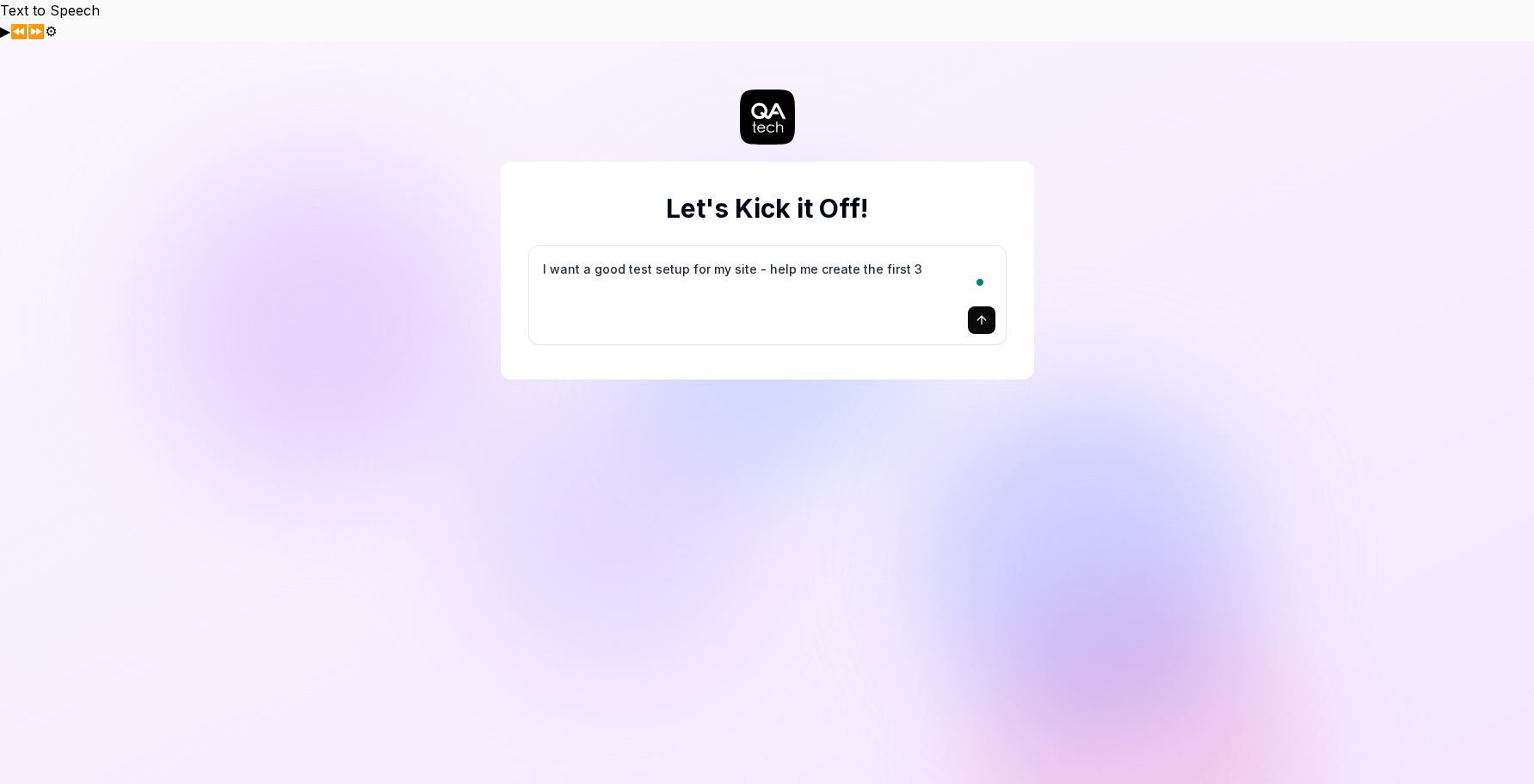
type textarea "*"
type textarea "I want a good test setup for my site - help me create the first 3-"
type textarea "*"
type textarea "I want a good test setup for my site - help me create the first 3-5"
type textarea "*"
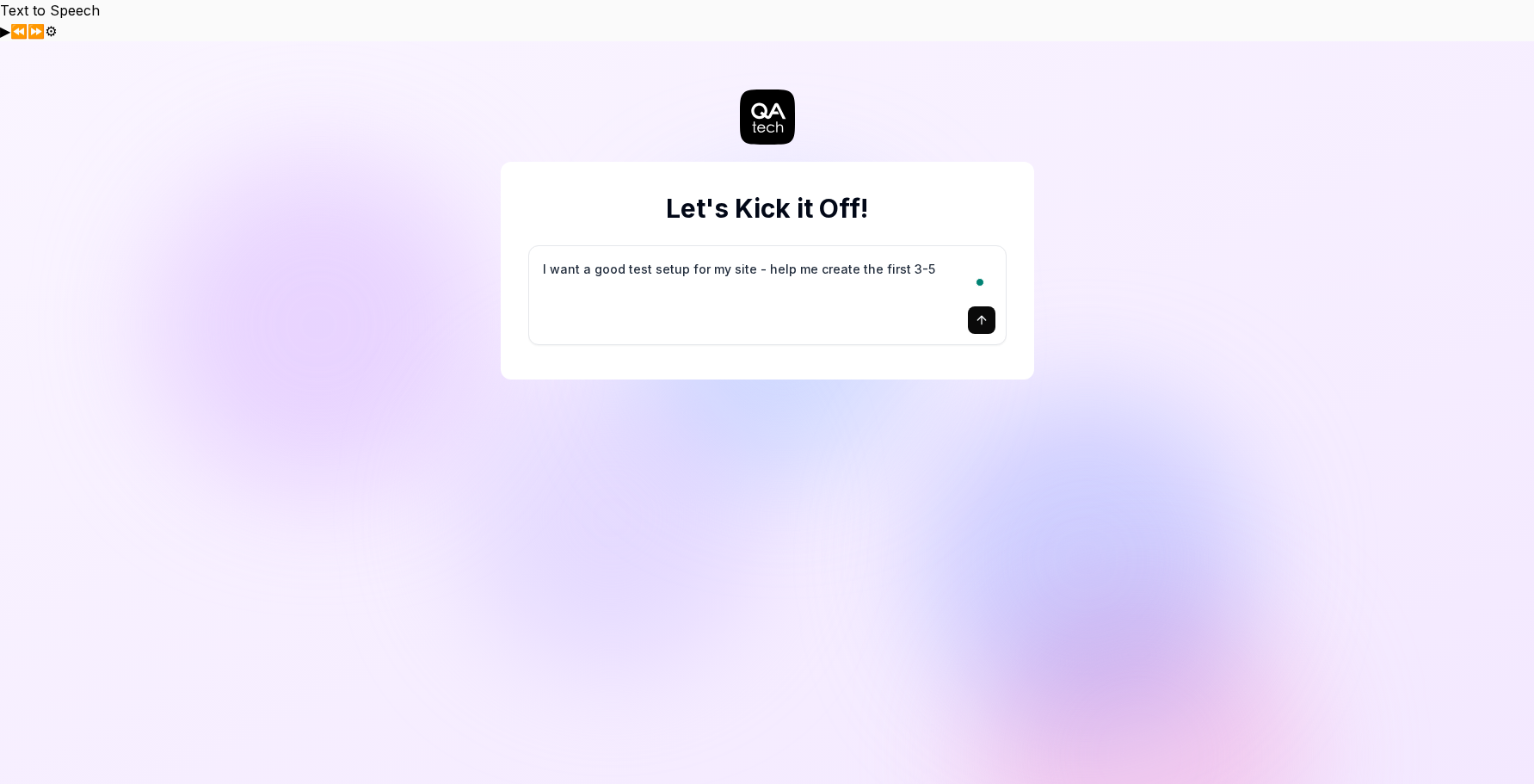
type textarea "I want a good test setup for my site - help me create the first 3-5"
type textarea "*"
type textarea "I want a good test setup for my site - help me create the first 3-5 t"
type textarea "*"
type textarea "I want a good test setup for my site - help me create the first 3-5 te"
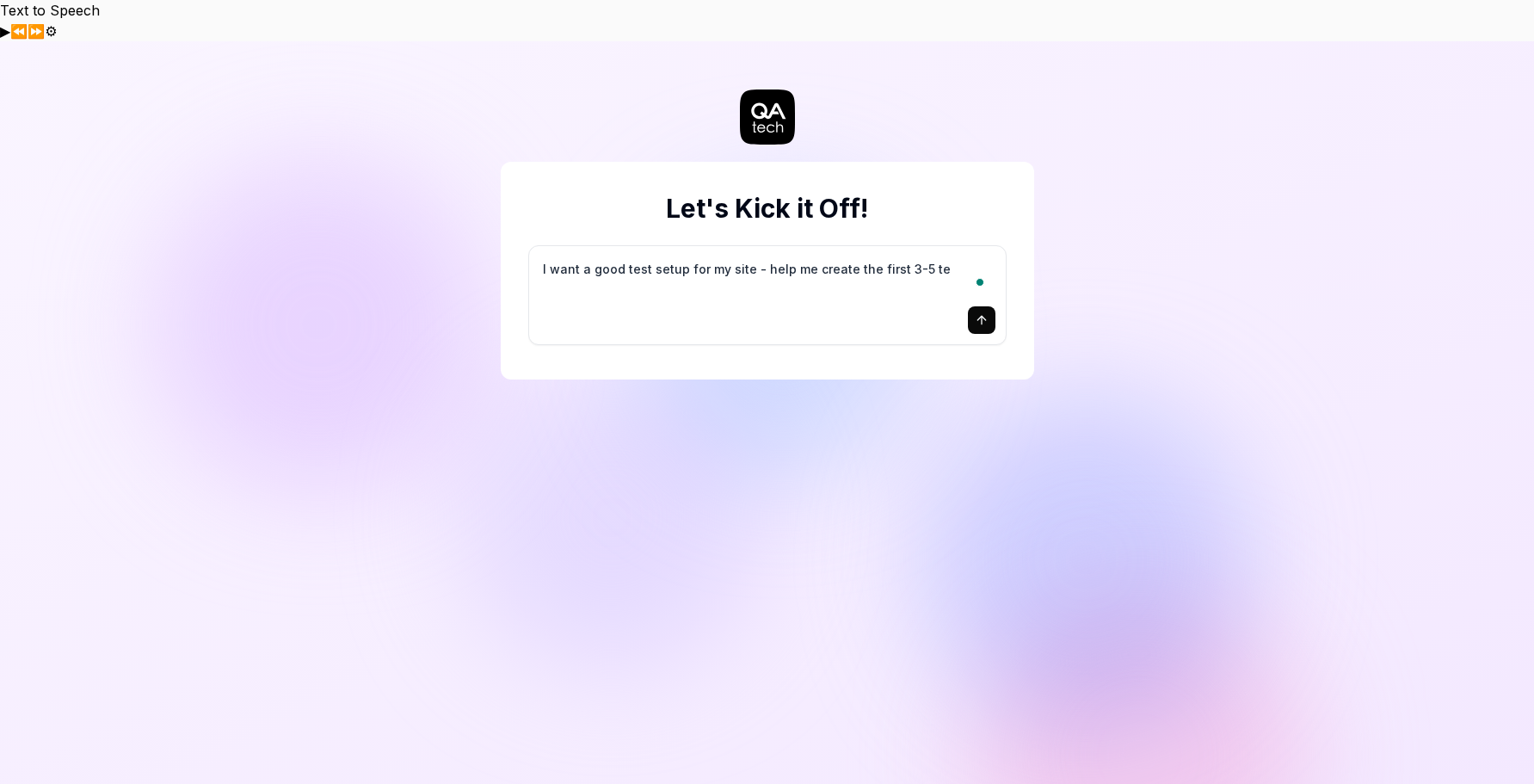
type textarea "*"
type textarea "I want a good test setup for my site - help me create the first 3-5 tes"
type textarea "*"
type textarea "I want a good test setup for my site - help me create the first 3-5 test"
type textarea "*"
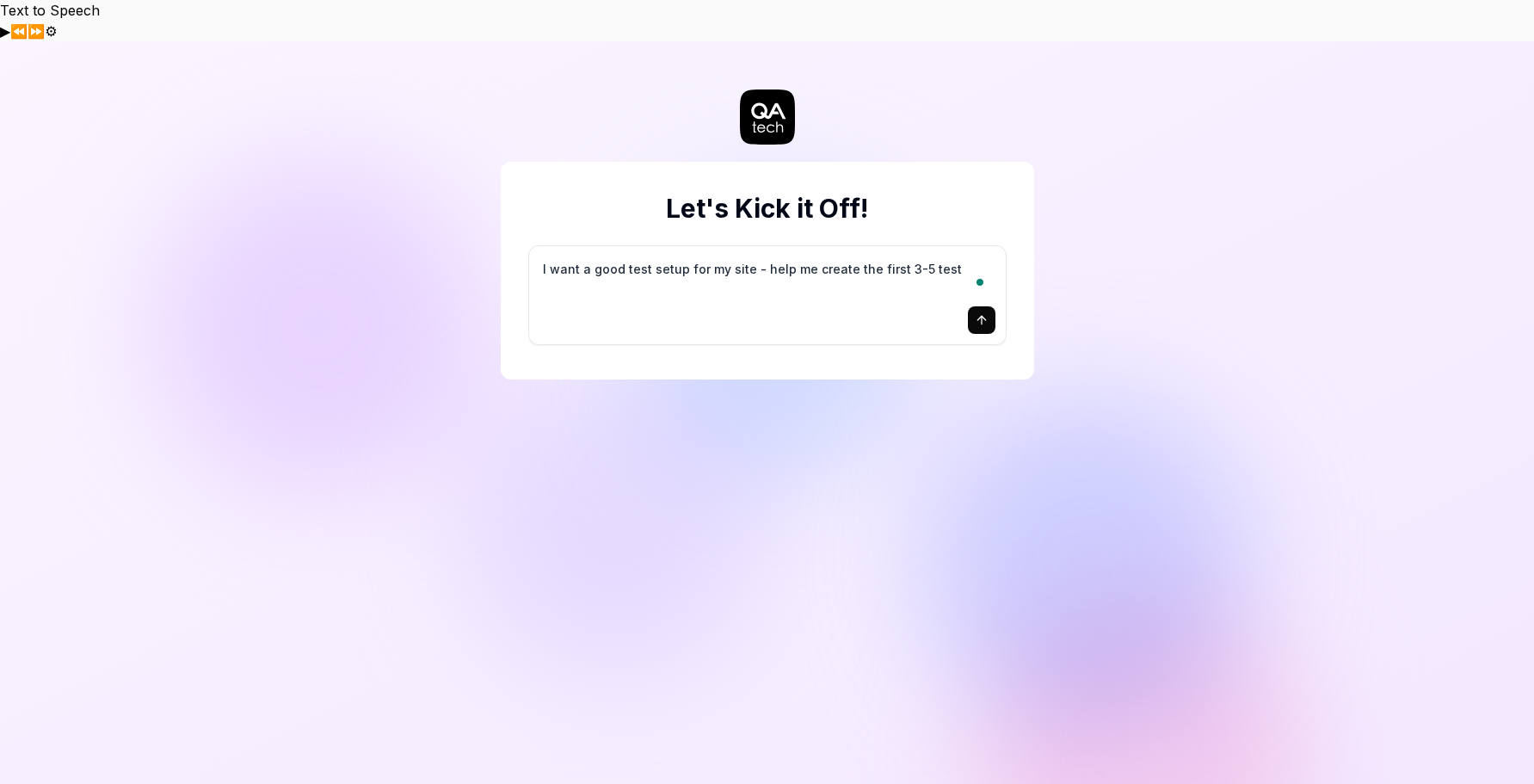
type textarea "I want a good test setup for my site - help me create the first 3-5 test"
type textarea "*"
type textarea "I want a good test setup for my site - help me create the first 3-5 test c"
type textarea "*"
type textarea "I want a good test setup for my site - help me create the first 3-5 test ca"
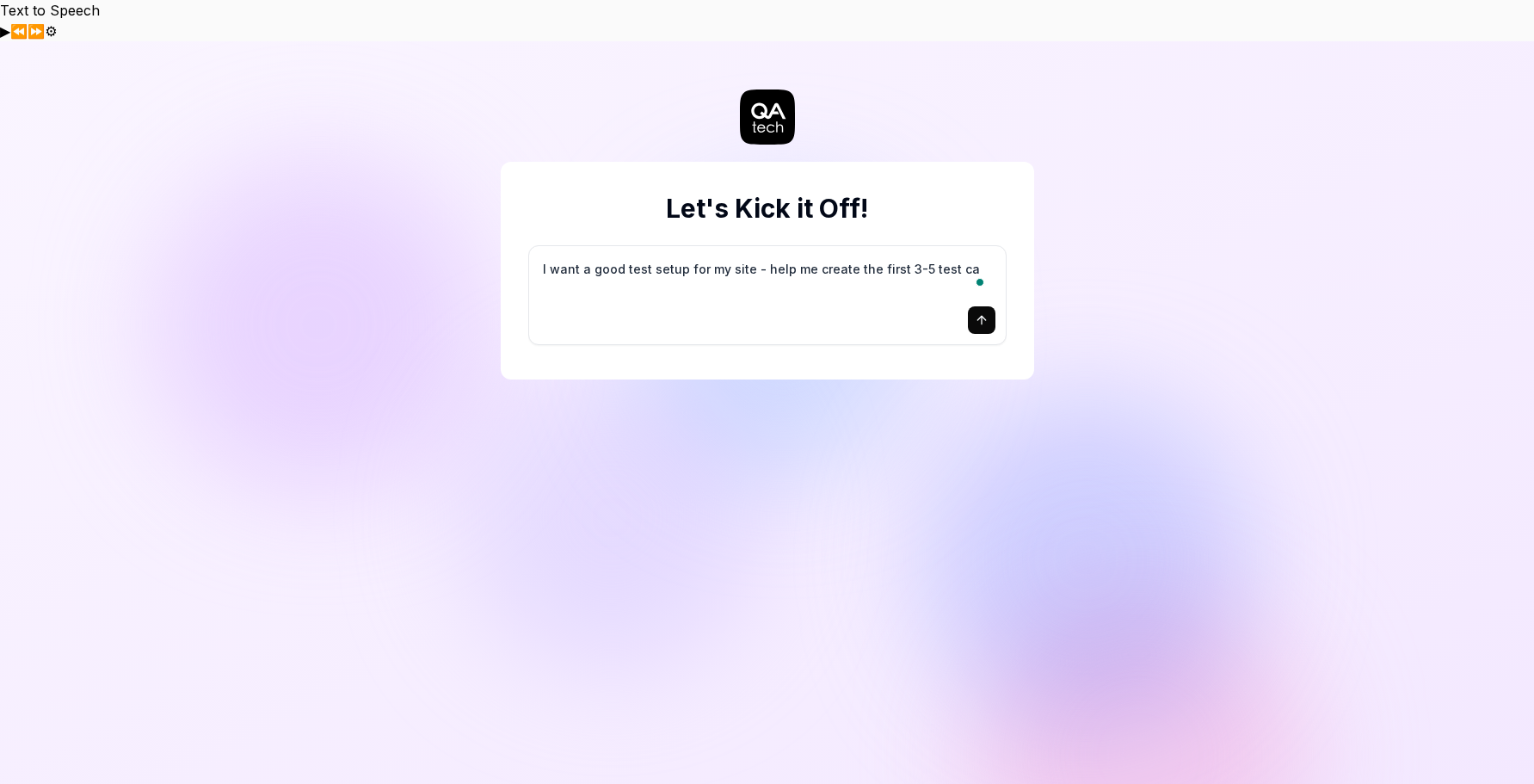
type textarea "*"
type textarea "I want a good test setup for my site - help me create the first 3-5 test cas"
type textarea "*"
type textarea "I want a good test setup for my site - help me create the first 3-5 test case"
type textarea "*"
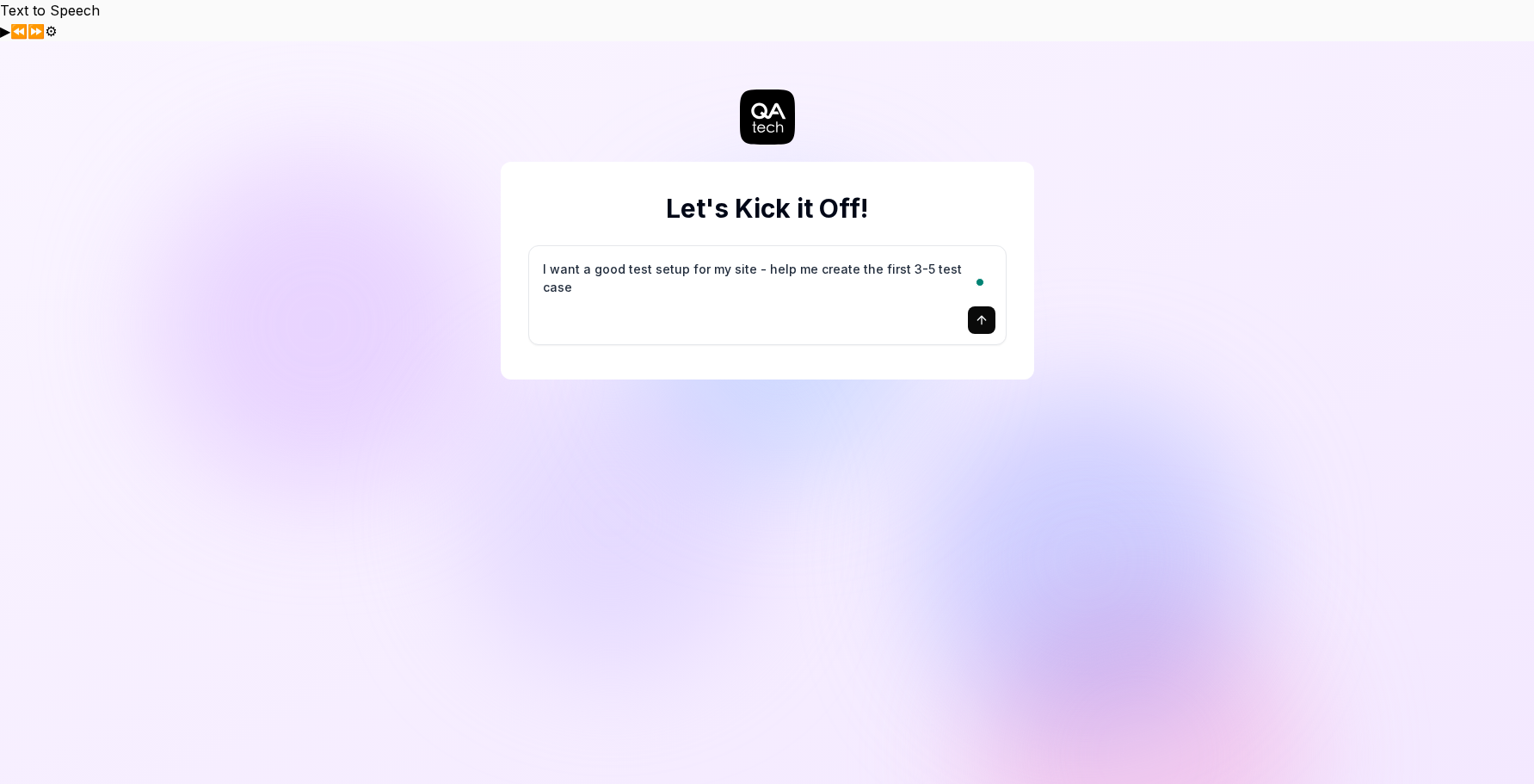
type textarea "I want a good test setup for my site - help me create the first 3-5 test cases"
click at [980, 313] on icon "submit" at bounding box center [982, 320] width 14 height 14
type textarea "*"
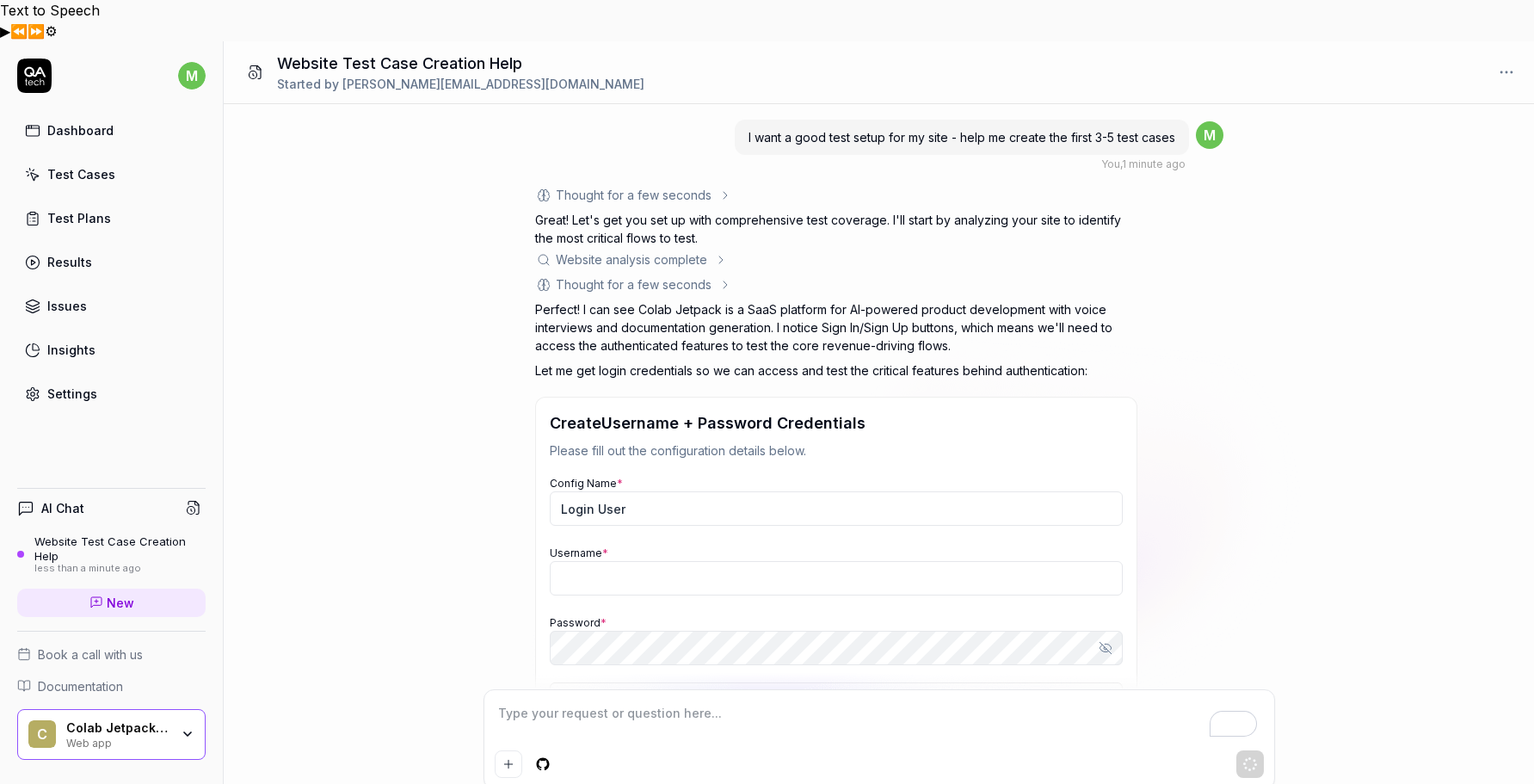
scroll to position [147, 0]
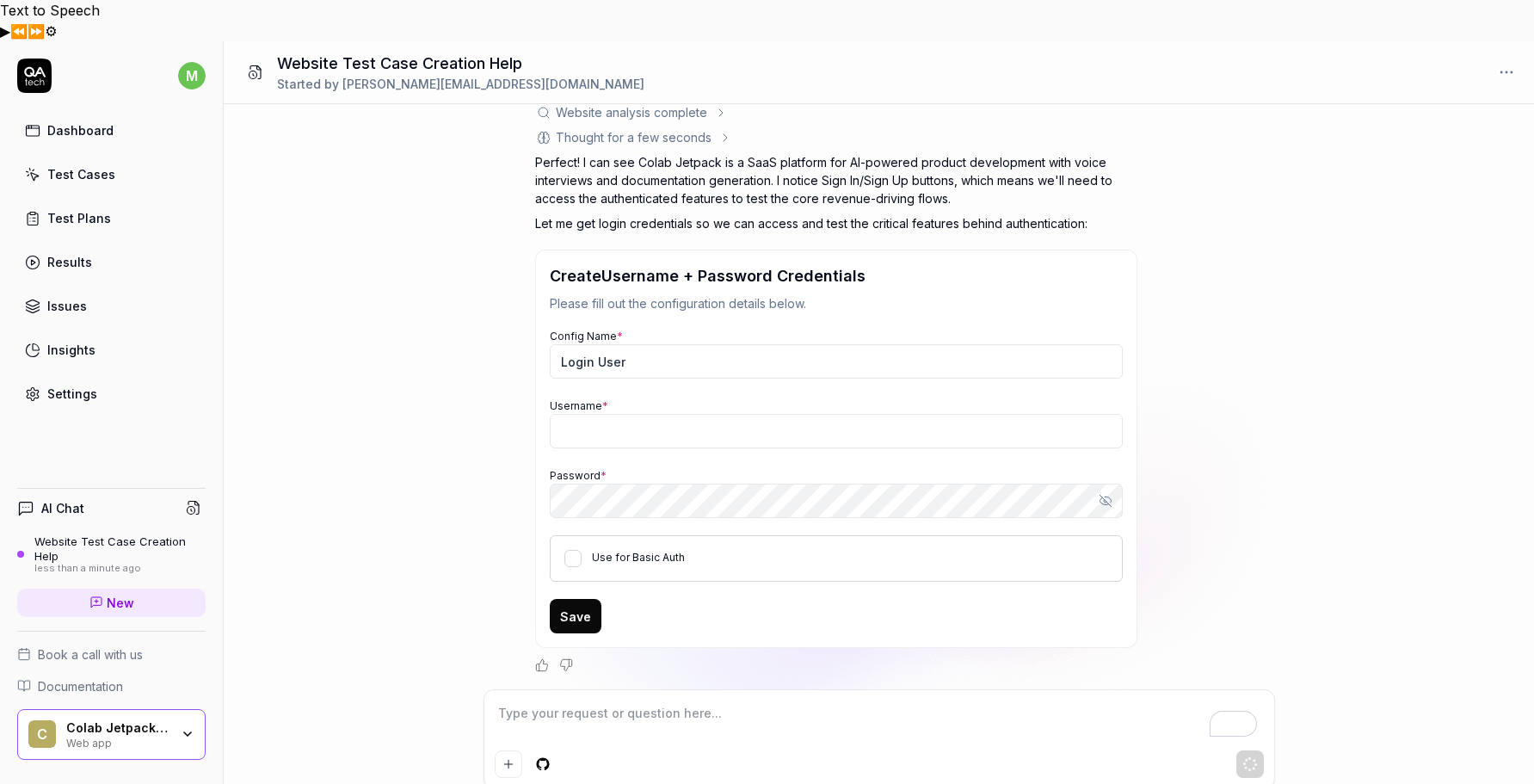
type textarea "*"
type input "[PERSON_NAME][EMAIL_ADDRESS][DOMAIN_NAME]"
click at [736, 700] on textarea "To enrich screen reader interactions, please activate Accessibility in Grammarl…" at bounding box center [879, 722] width 770 height 43
click at [1106, 497] on icon "button" at bounding box center [1104, 501] width 9 height 7
click at [1104, 494] on icon "button" at bounding box center [1106, 501] width 14 height 14
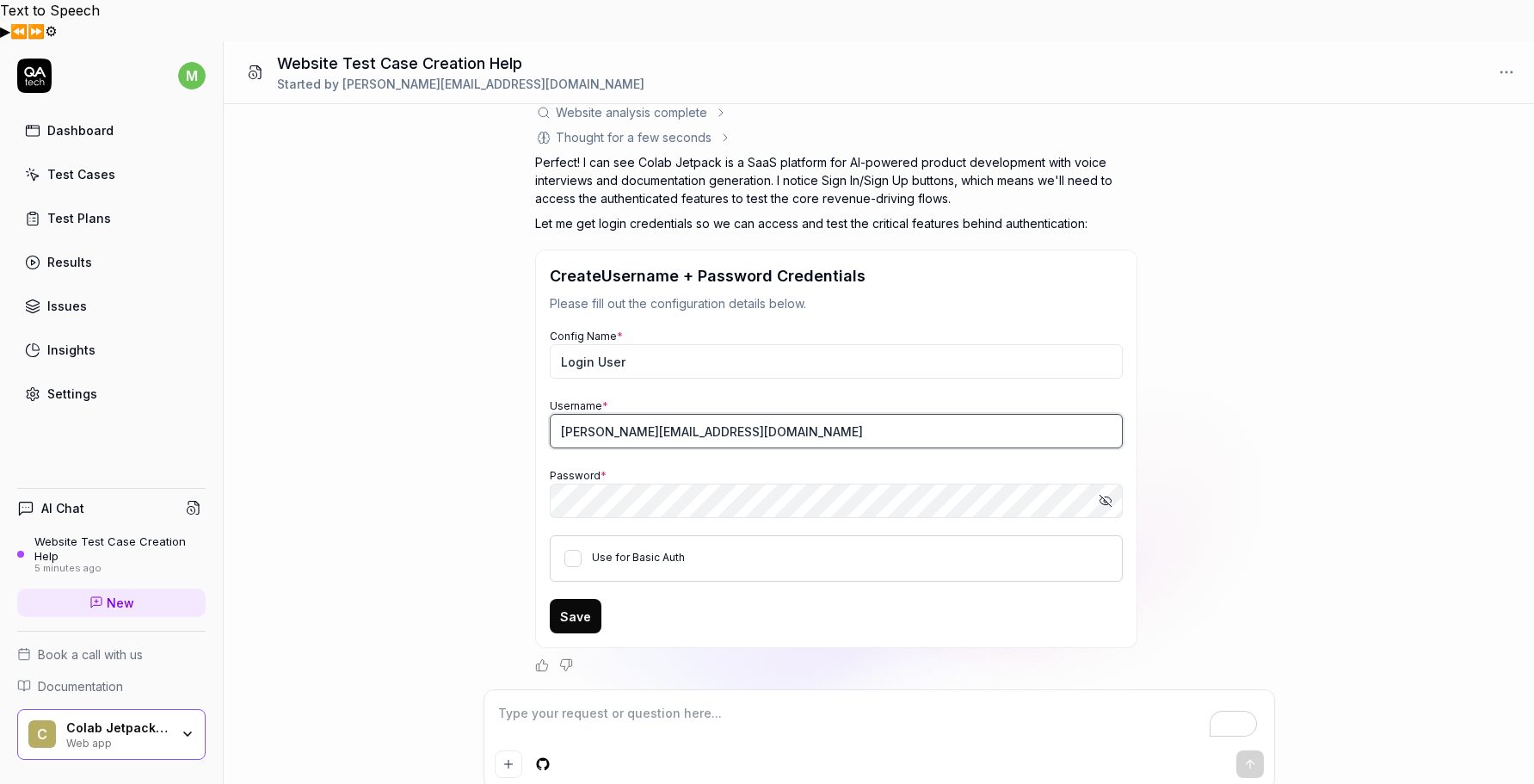
type textarea "*"
drag, startPoint x: 705, startPoint y: 394, endPoint x: 514, endPoint y: 374, distance: 192.0
click at [514, 374] on div "I want a good test setup for my site - help me create the first 3-5 test cases …" at bounding box center [878, 397] width 1310 height 585
paste input "[EMAIL_ADDRESS]"
type input "[EMAIL_ADDRESS][DOMAIN_NAME]"
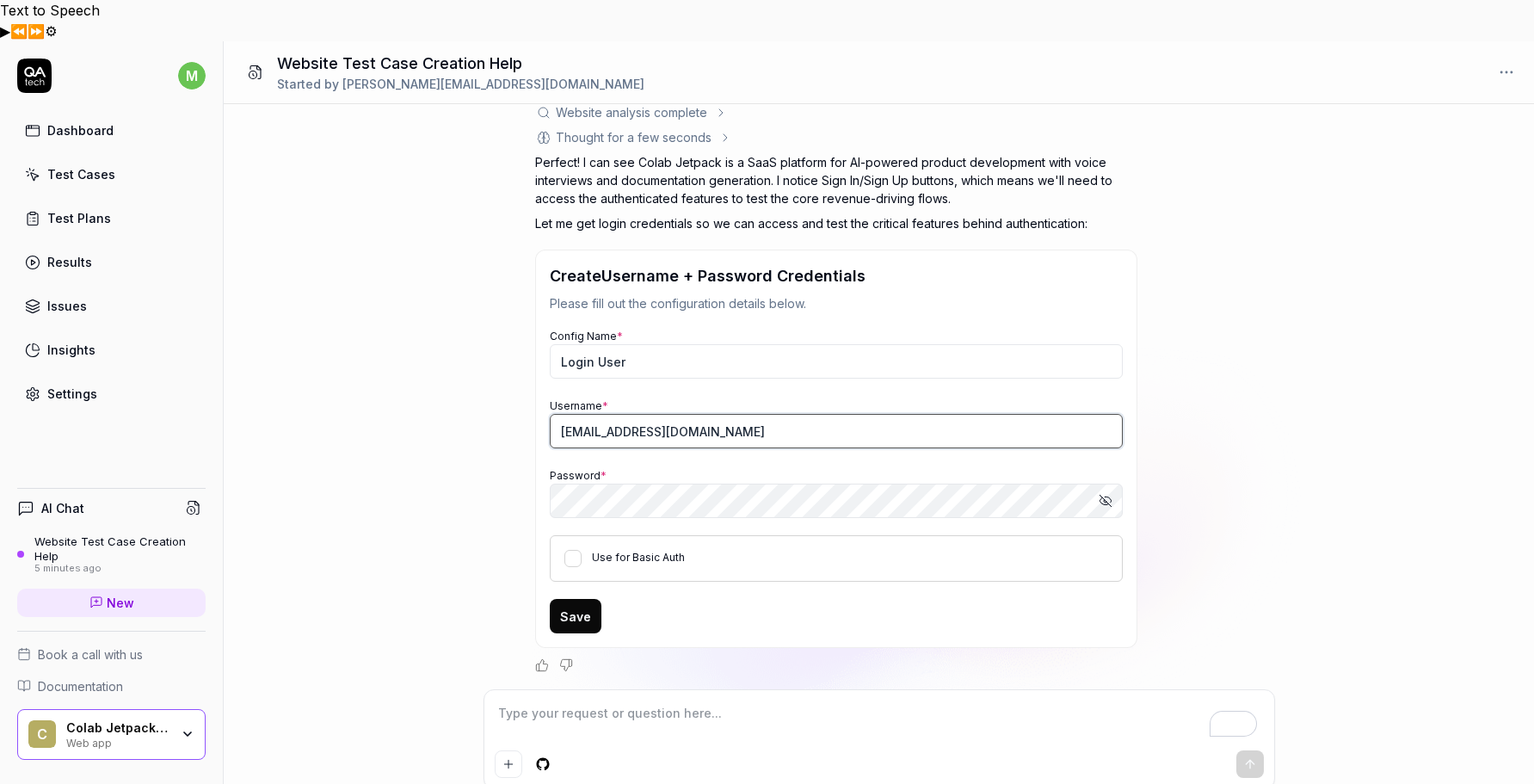
type textarea "*"
type input "[EMAIL_ADDRESS][DOMAIN_NAME]"
click at [536, 453] on div "Create Username + Password Credentials Please fill out the configuration detail…" at bounding box center [836, 448] width 602 height 398
click at [893, 598] on div "Save" at bounding box center [837, 616] width 574 height 35
click at [570, 550] on button "Use for Basic Auth" at bounding box center [574, 559] width 17 height 17
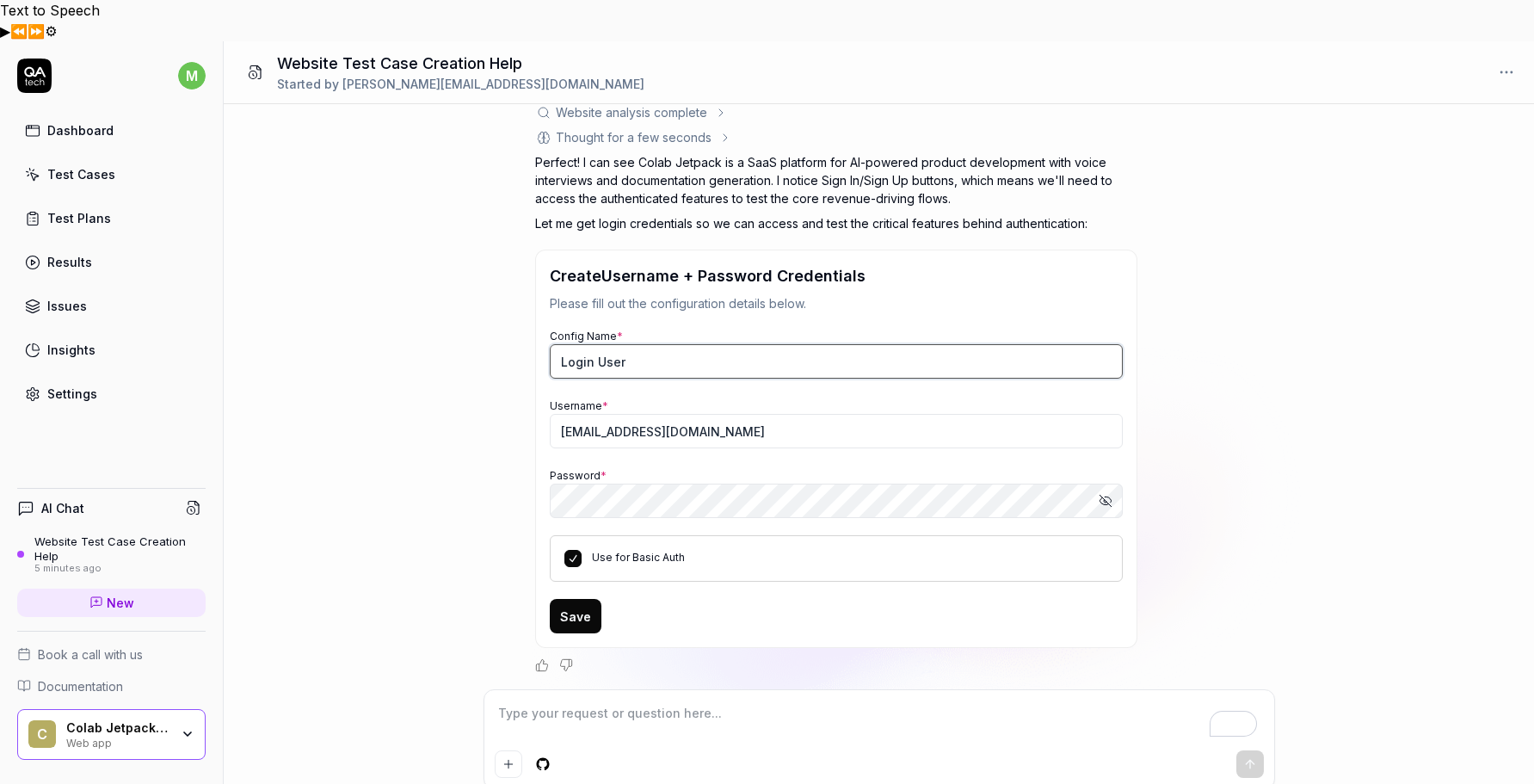
type textarea "*"
drag, startPoint x: 627, startPoint y: 324, endPoint x: 548, endPoint y: 332, distance: 79.4
click at [550, 332] on div "Config Name * Login User" at bounding box center [837, 352] width 574 height 53
type input "QA Tech"
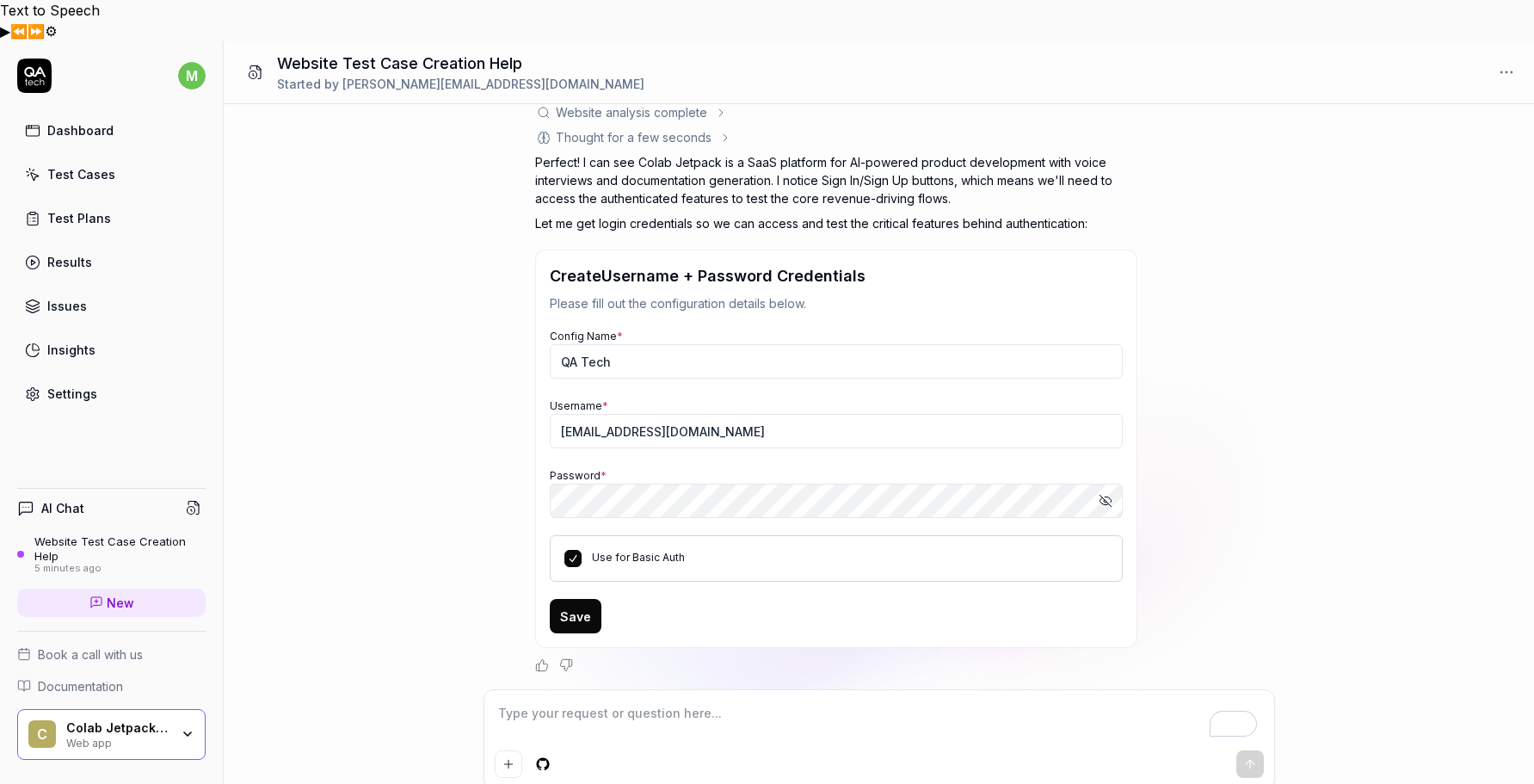
click at [584, 598] on button "Save" at bounding box center [576, 616] width 52 height 35
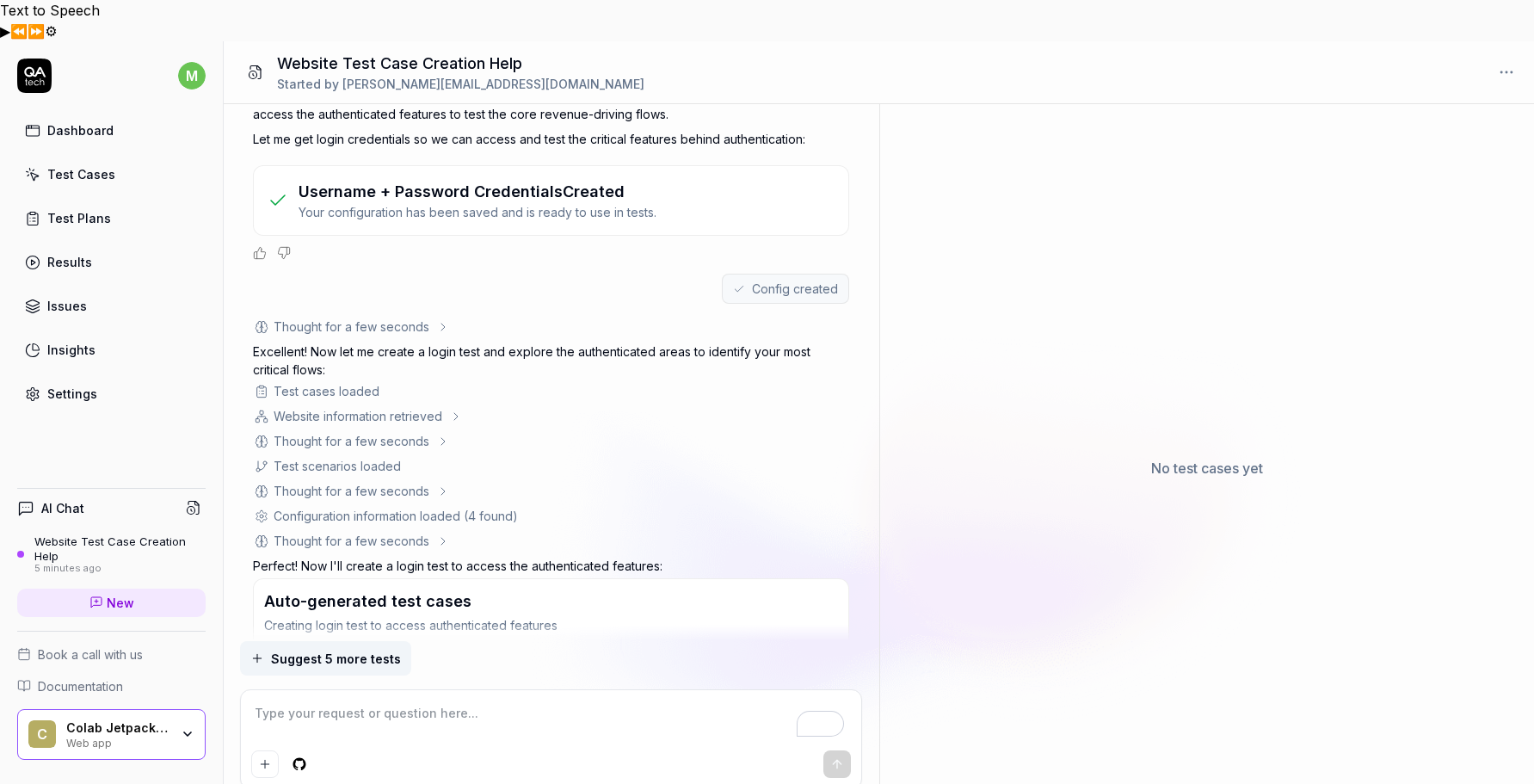
scroll to position [372, 0]
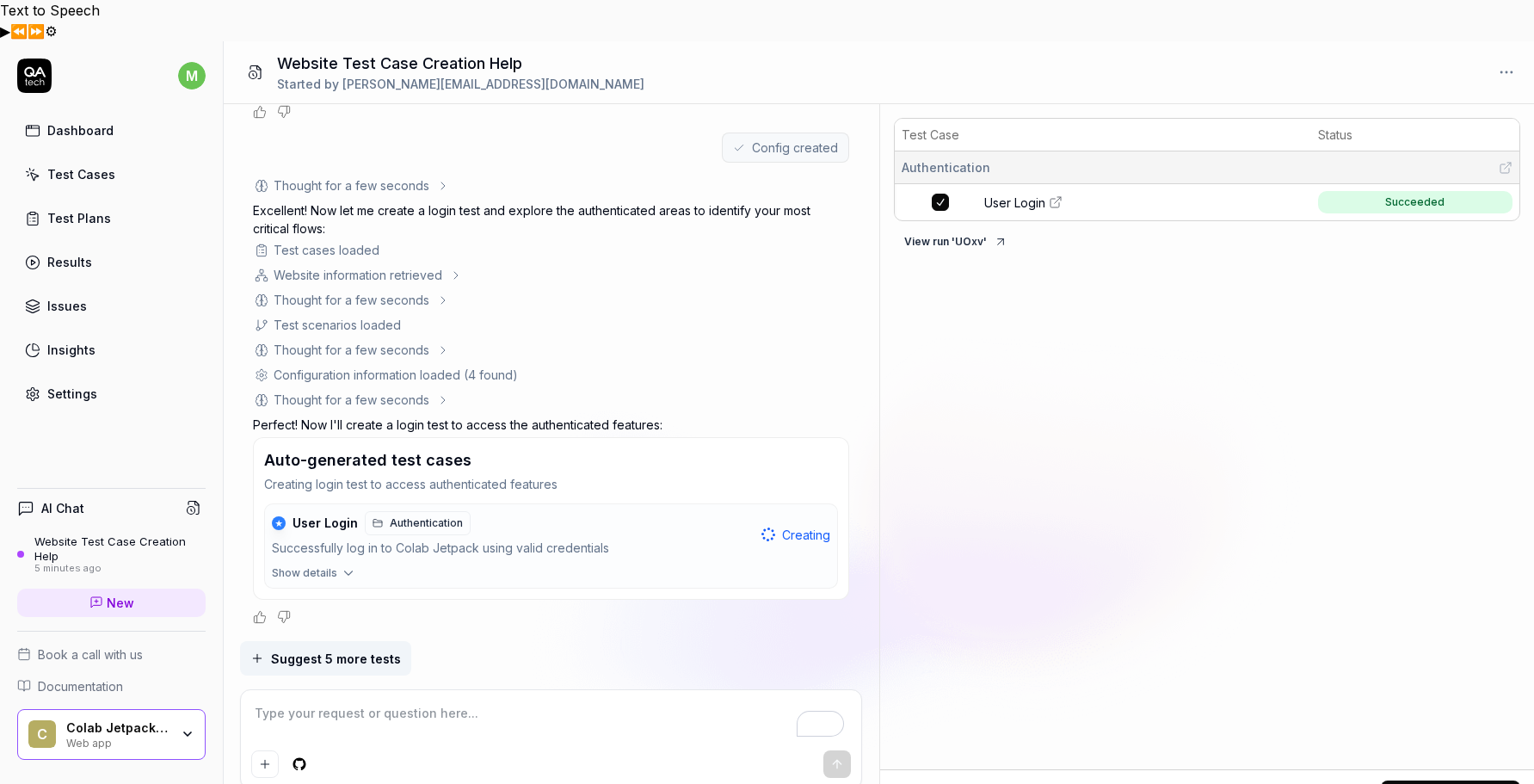
click at [301, 649] on span "Suggest 5 more tests" at bounding box center [336, 658] width 130 height 18
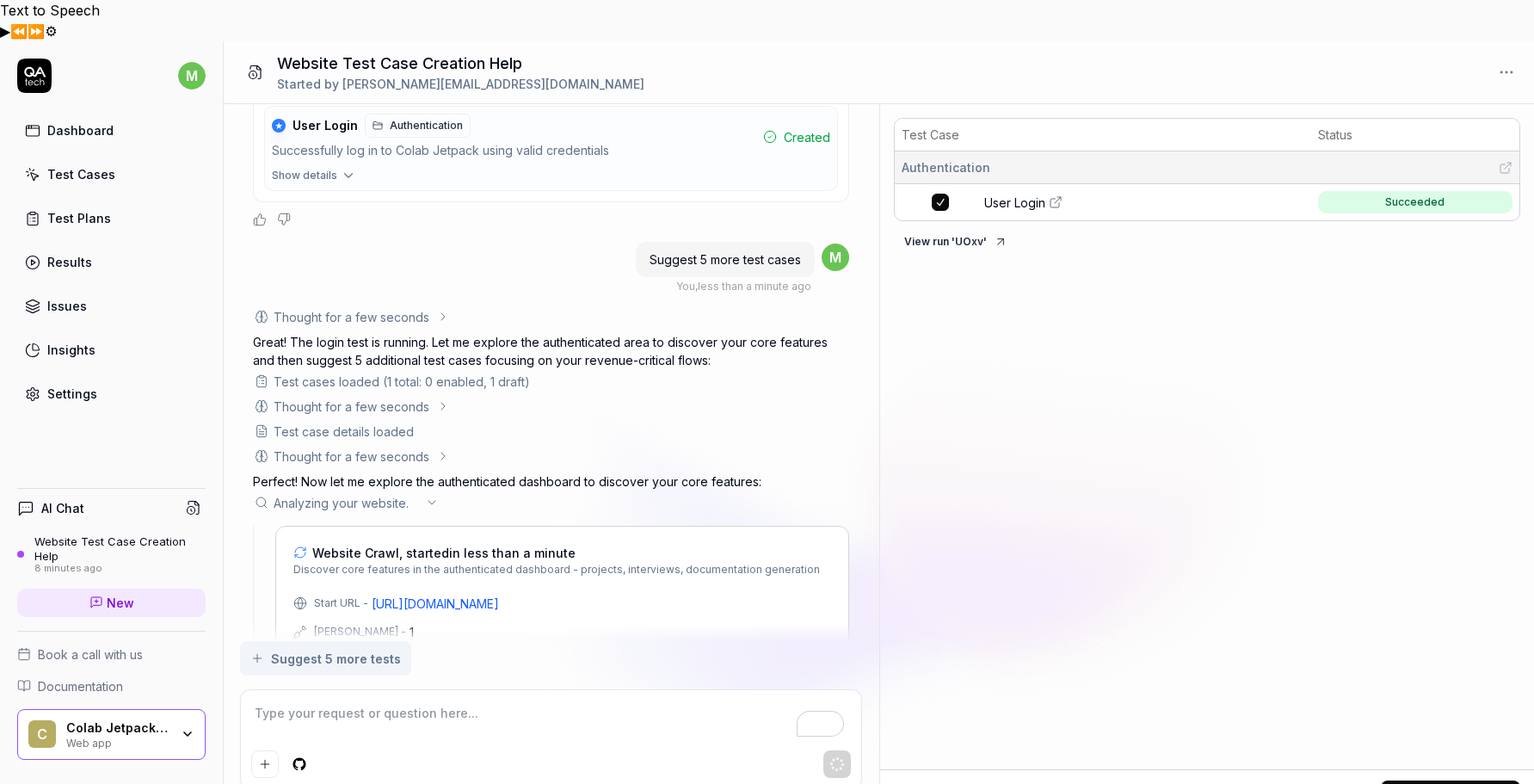
scroll to position [779, 0]
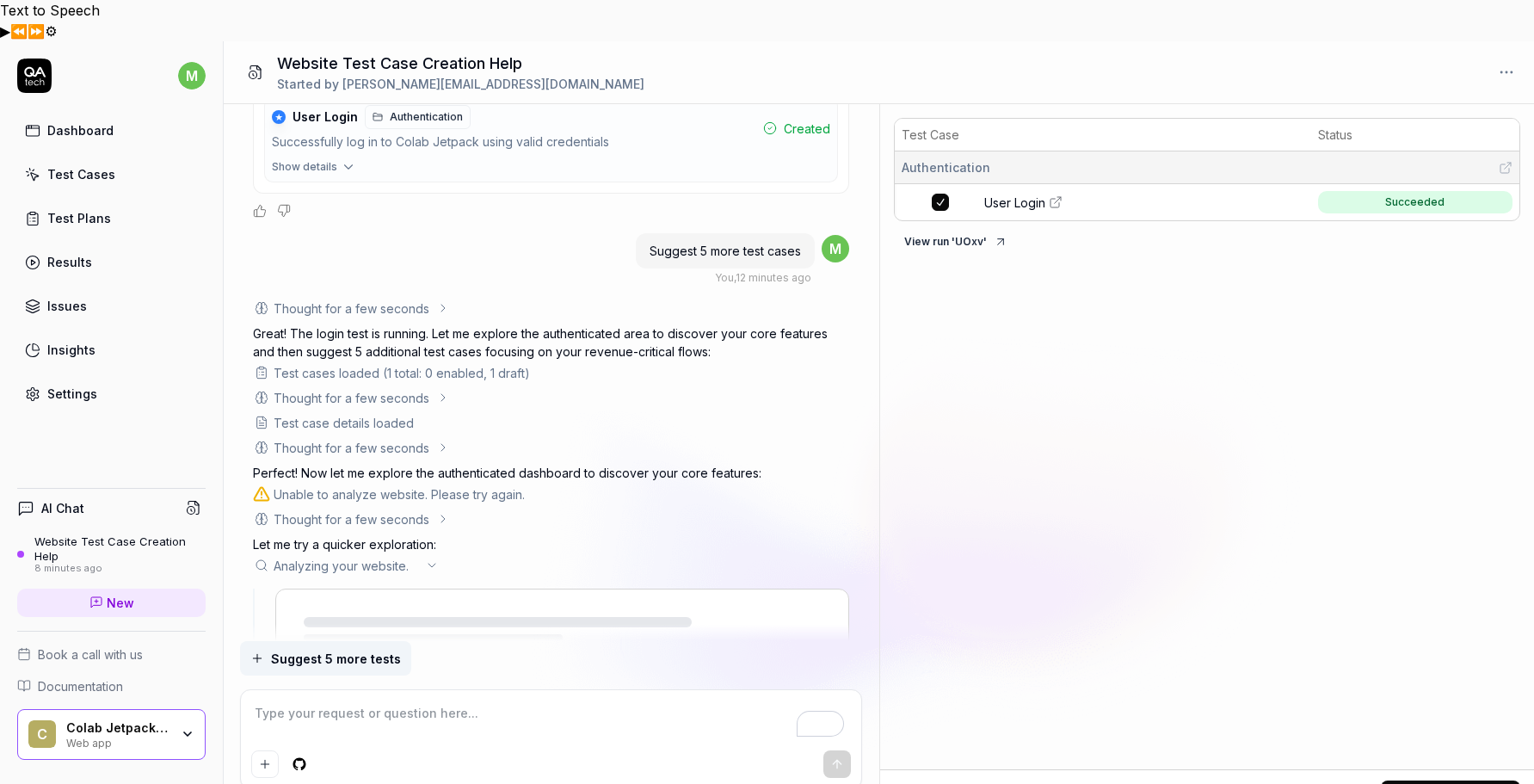
type textarea "*"
